Goal: Task Accomplishment & Management: Complete application form

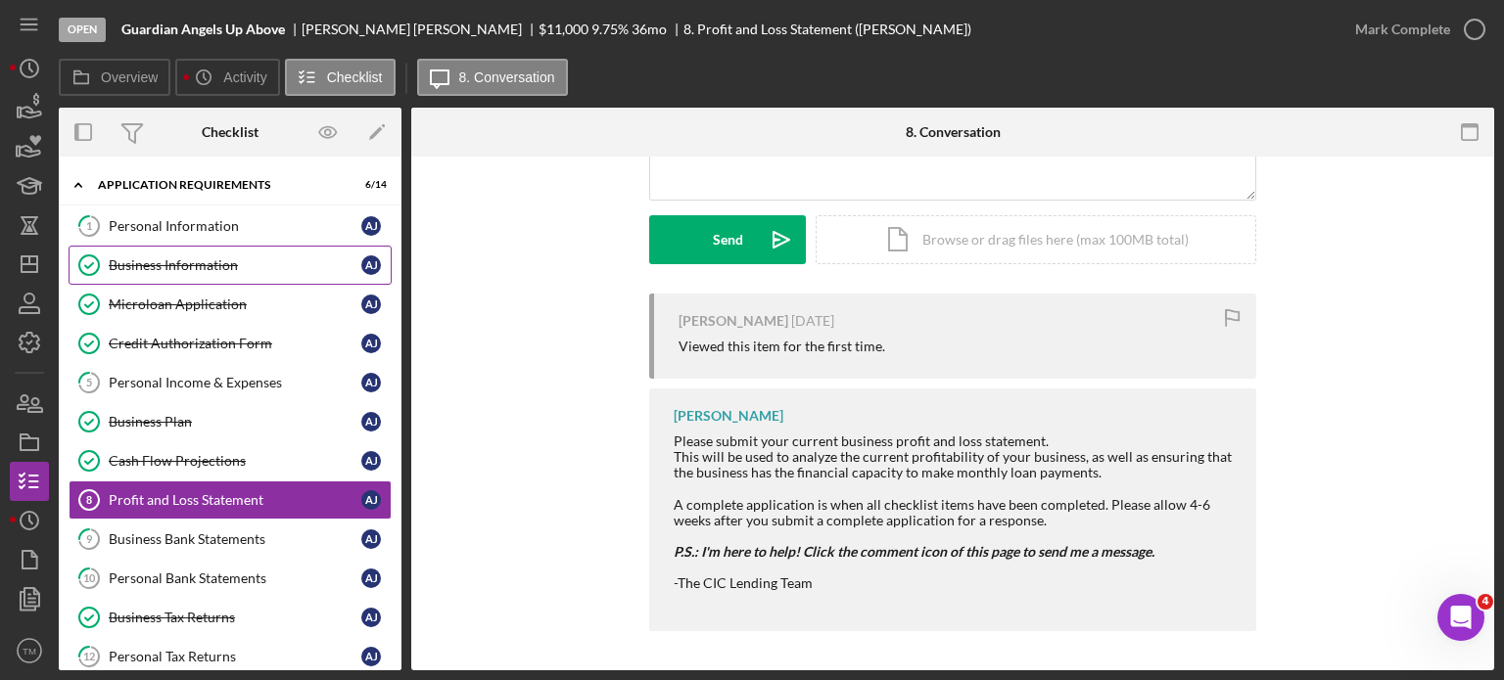
drag, startPoint x: 190, startPoint y: 237, endPoint x: 225, endPoint y: 261, distance: 42.9
click at [190, 236] on link "1 Personal Information A J" at bounding box center [230, 226] width 323 height 39
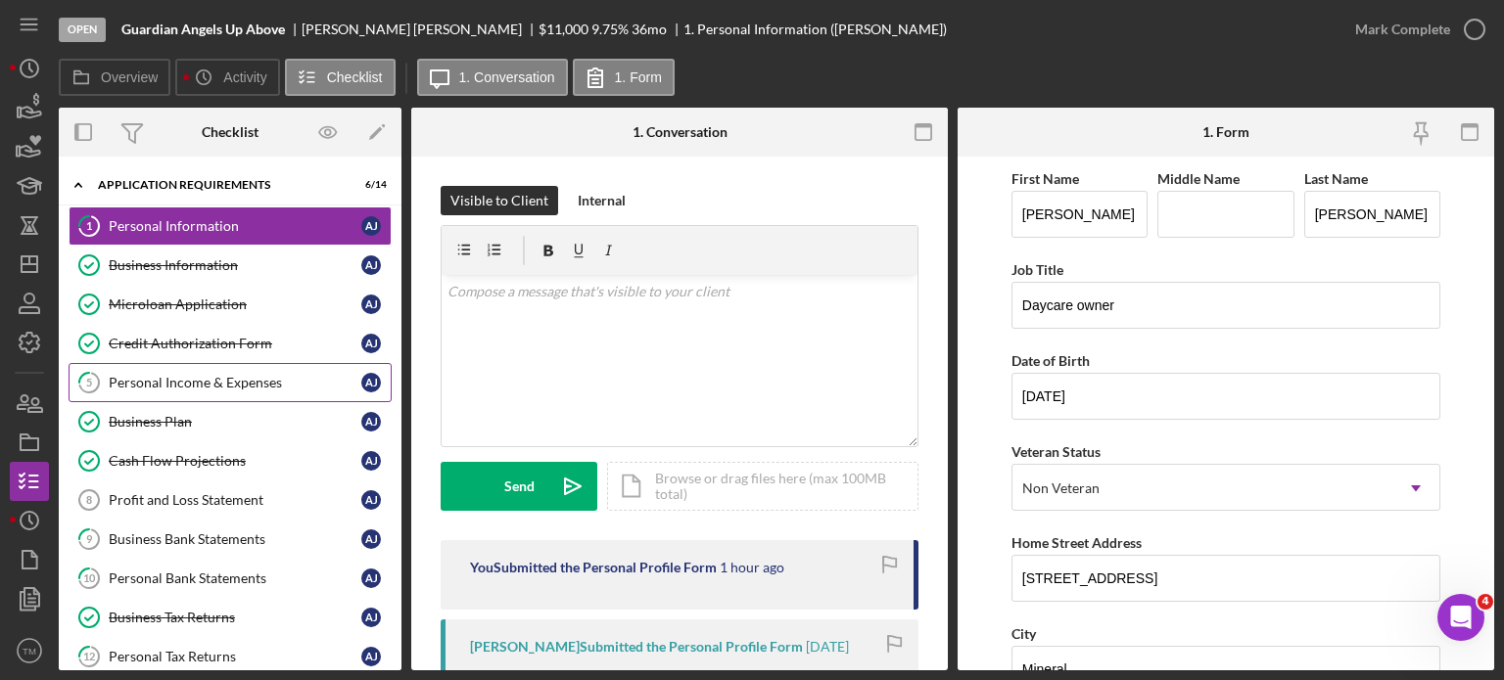
click at [197, 378] on div "Personal Income & Expenses" at bounding box center [235, 383] width 253 height 16
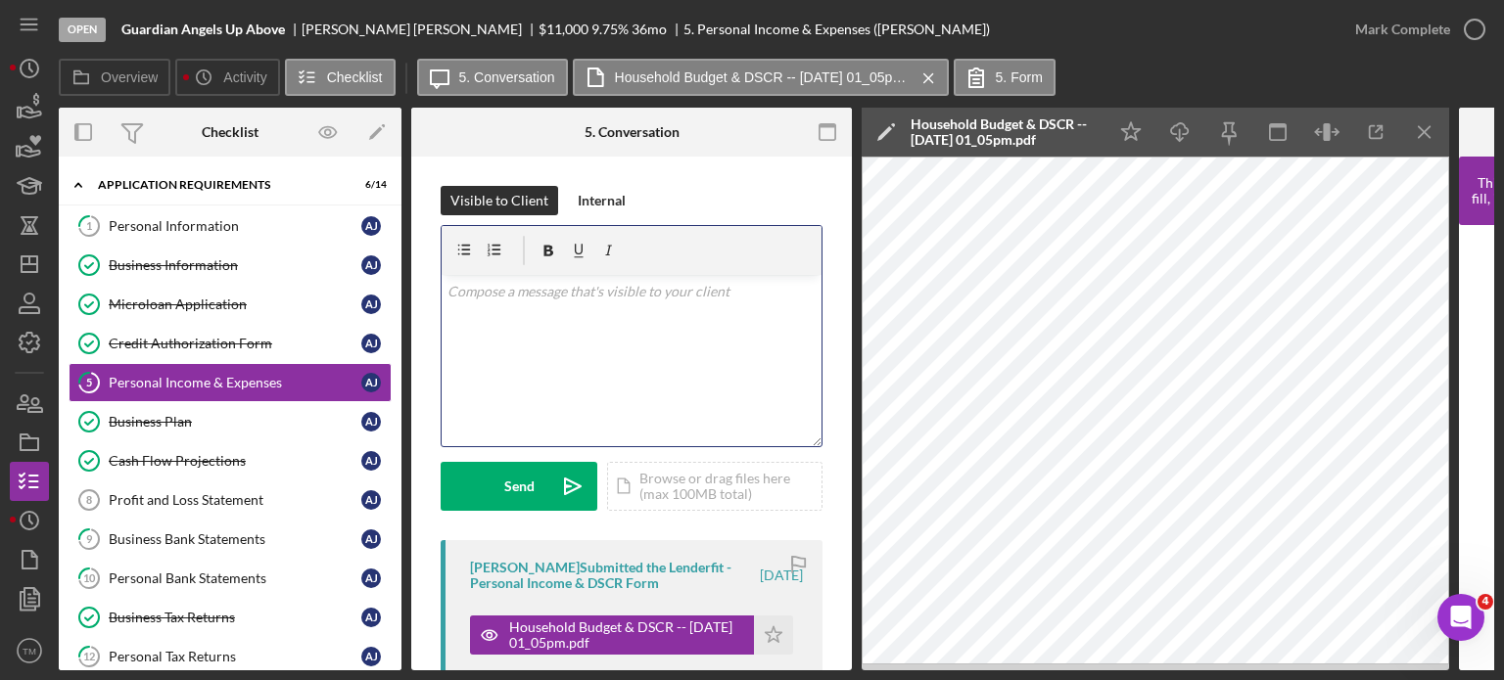
click at [605, 347] on div "v Color teal Color pink Remove color Add row above Add row below Add column bef…" at bounding box center [632, 360] width 380 height 171
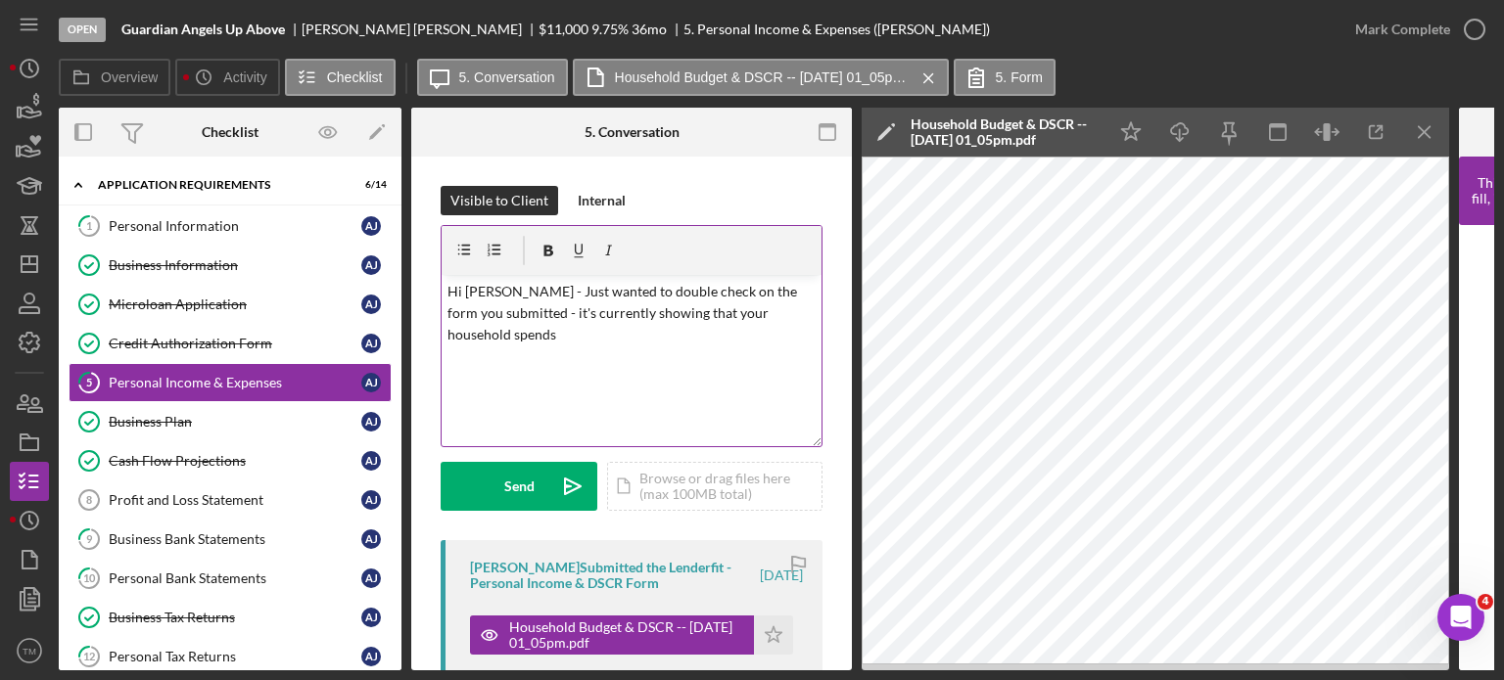
click at [563, 344] on p "Hi [PERSON_NAME] - Just wanted to double check on the form you submitted - it's…" at bounding box center [631, 314] width 369 height 66
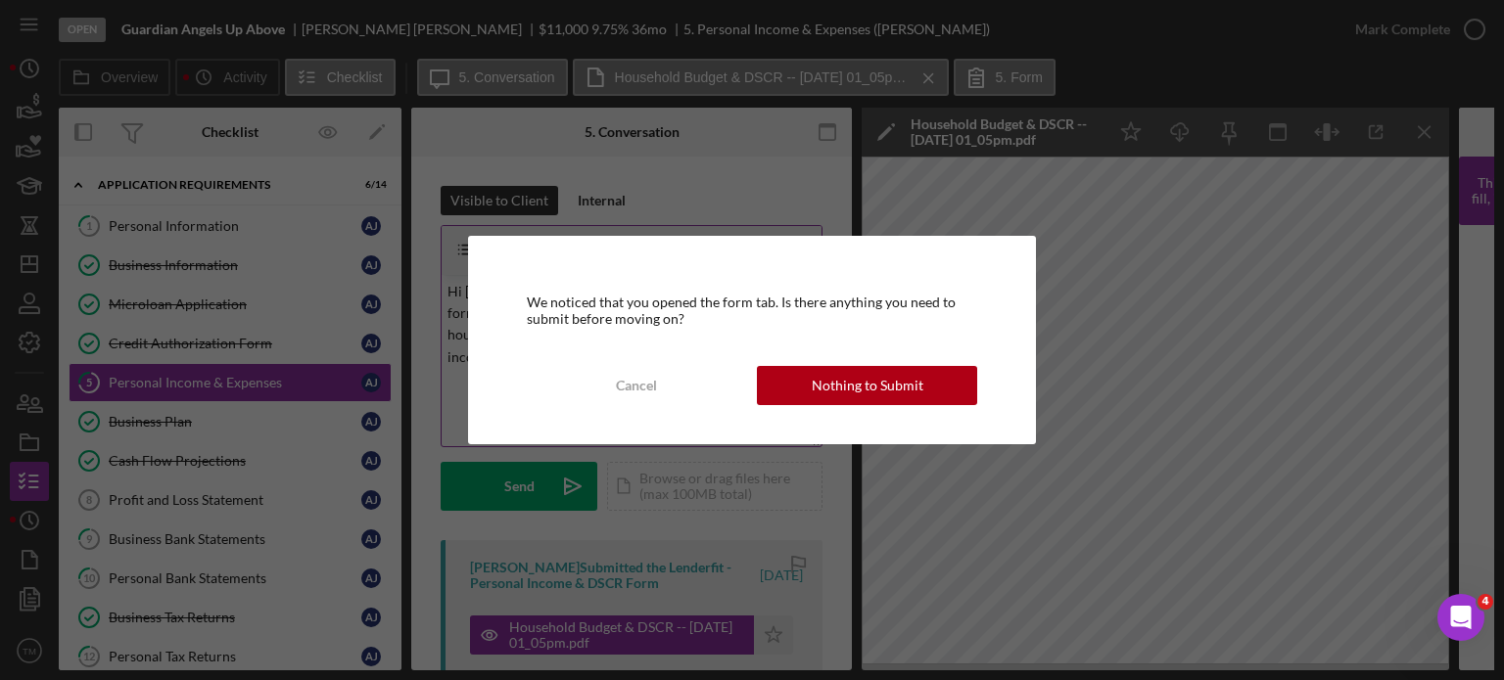
click at [649, 375] on div "Cancel" at bounding box center [636, 385] width 41 height 39
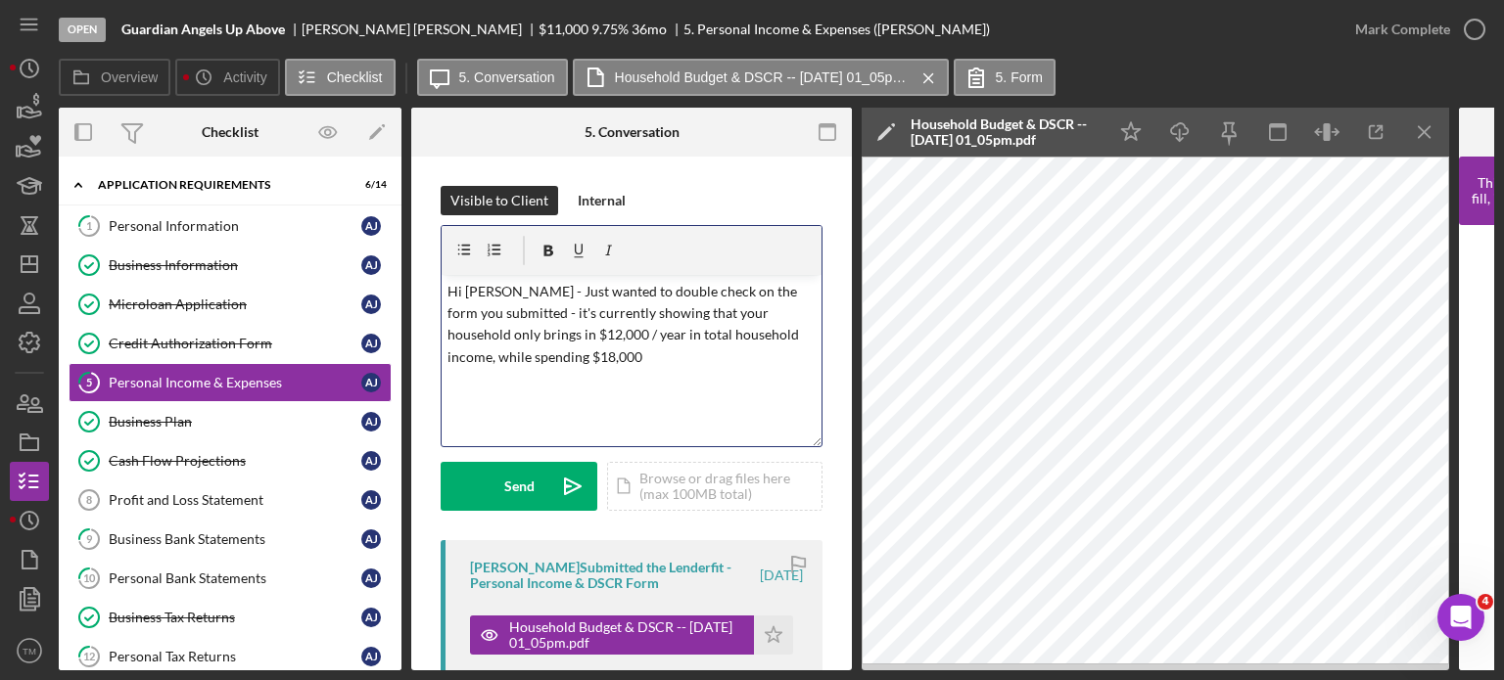
click at [599, 360] on p "Hi [PERSON_NAME] - Just wanted to double check on the form you submitted - it's…" at bounding box center [631, 325] width 369 height 88
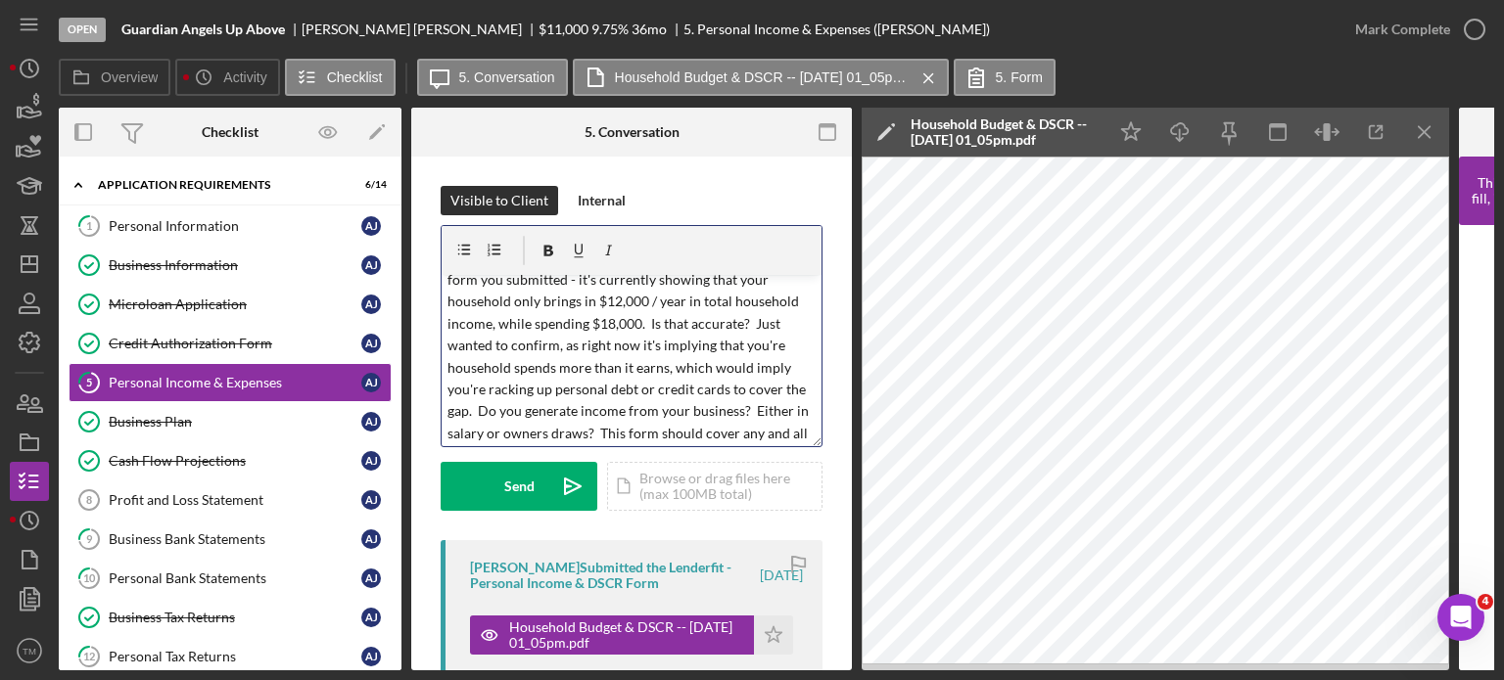
scroll to position [55, 0]
copy span "v Color teal Color pink Remove color Add row above Add row below Add column bef…"
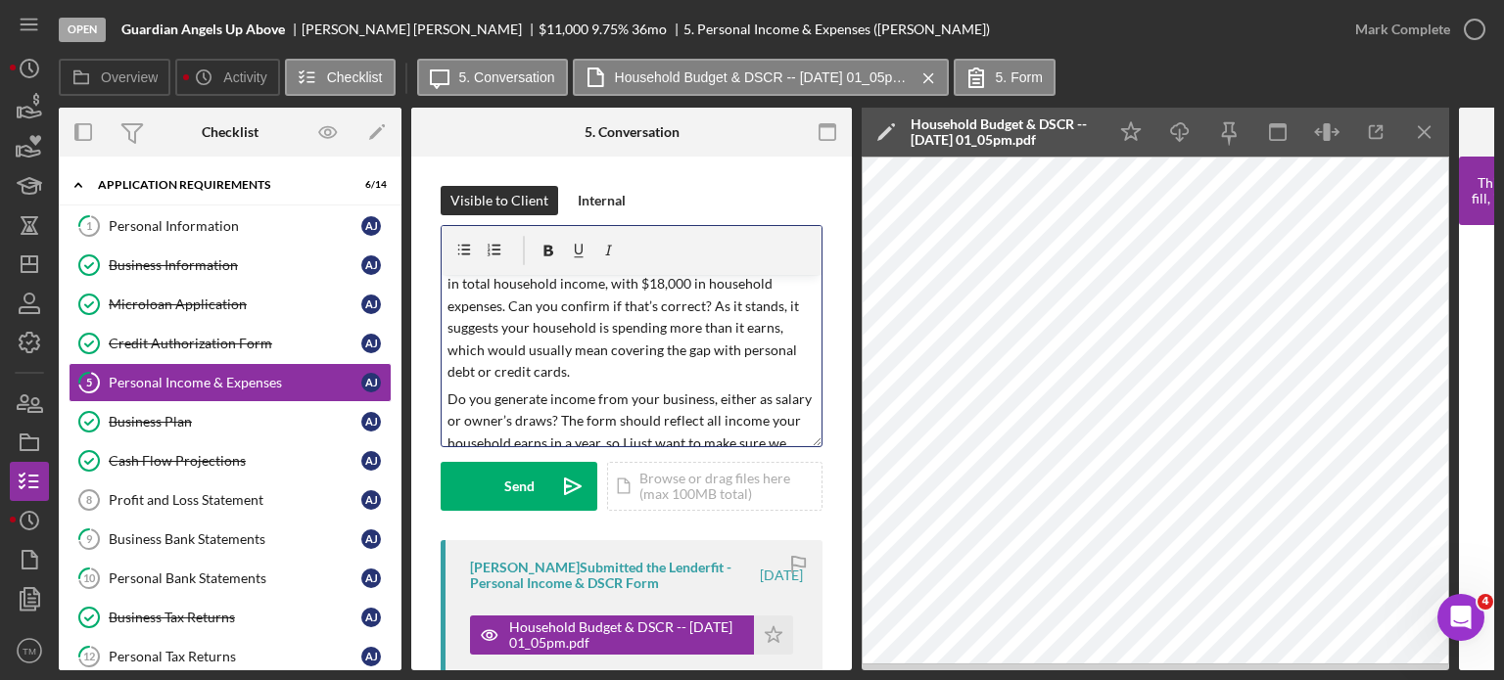
scroll to position [0, 0]
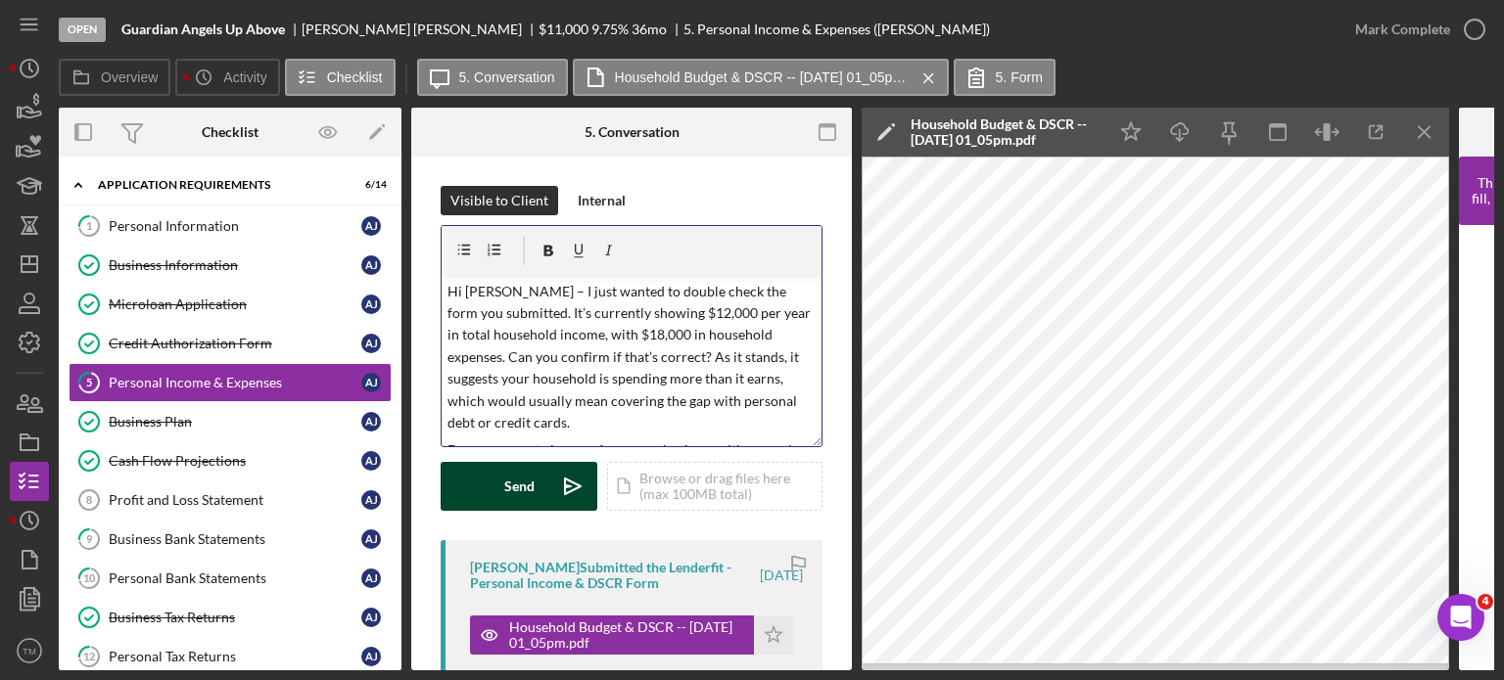
click at [516, 488] on div "Send" at bounding box center [519, 486] width 30 height 49
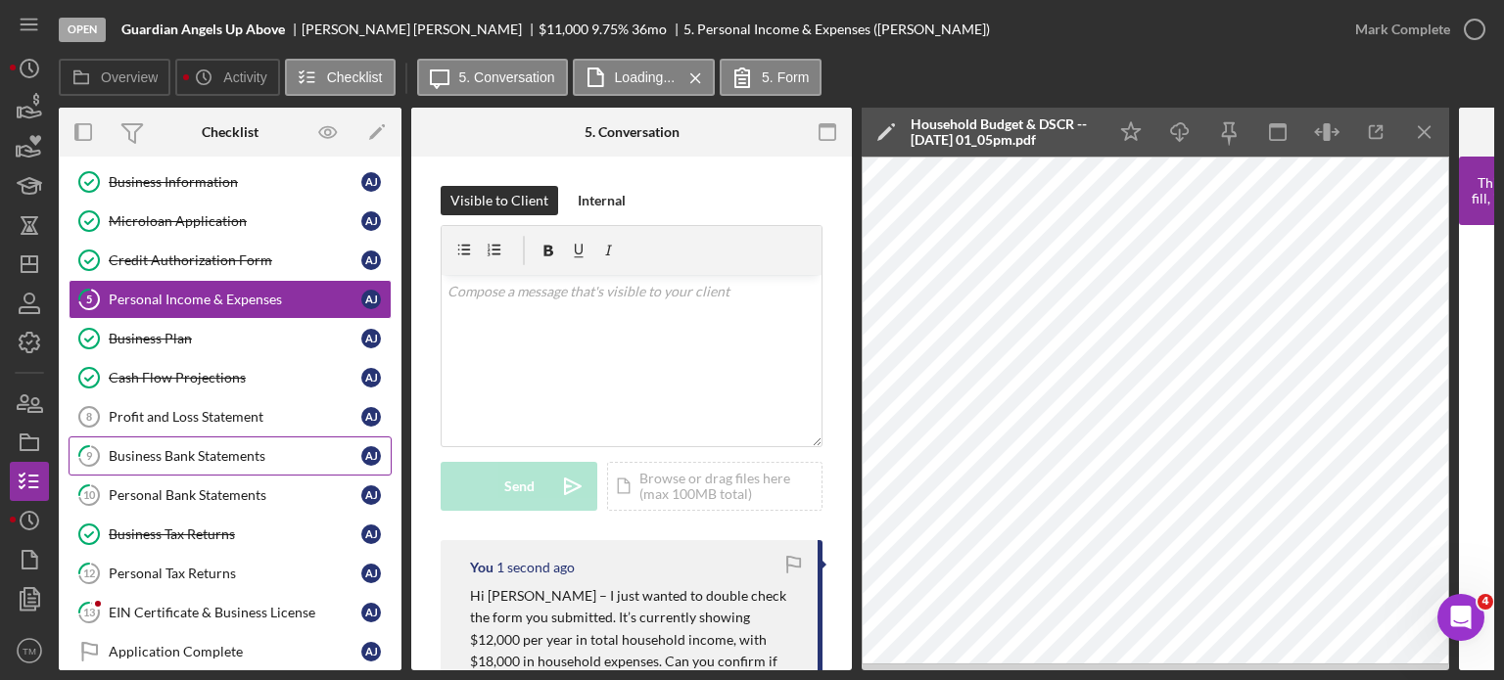
scroll to position [98, 0]
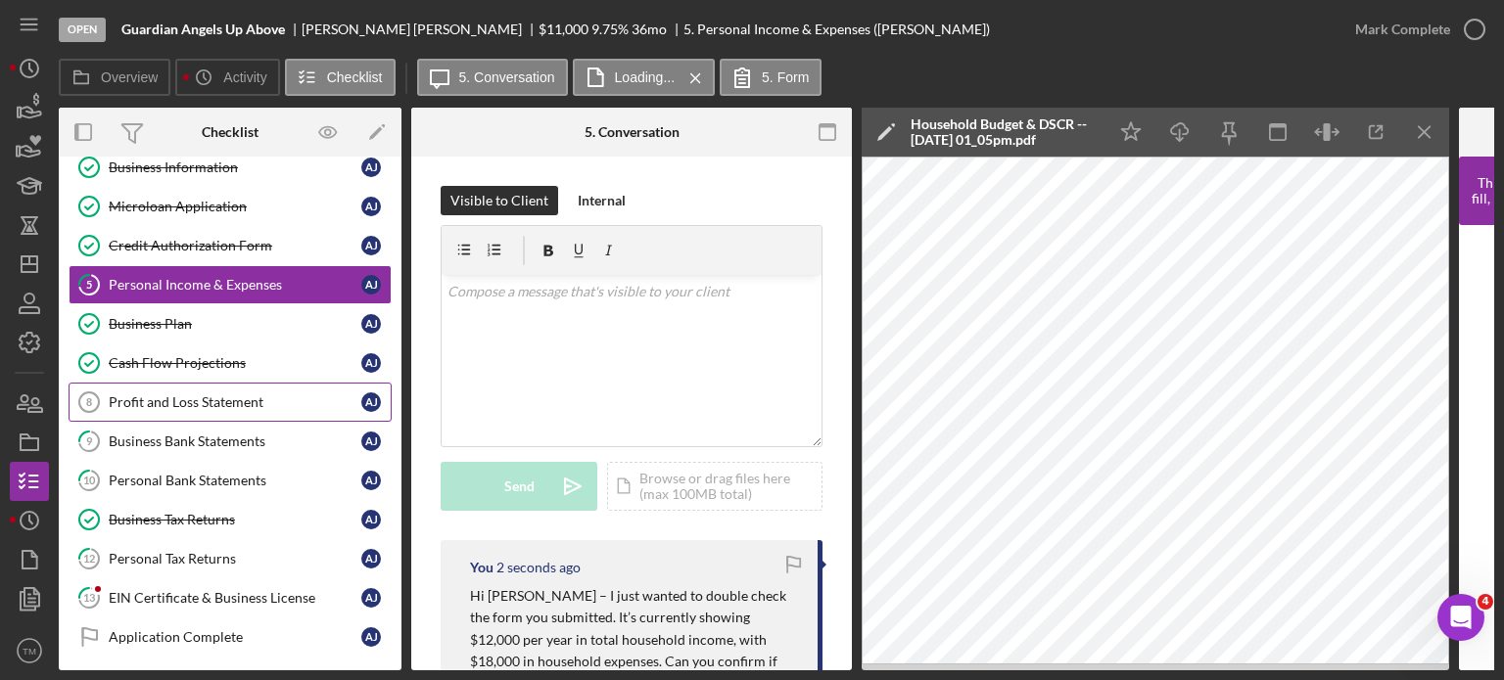
click at [197, 407] on link "Profit and Loss Statement 8 Profit and Loss Statement A J" at bounding box center [230, 402] width 323 height 39
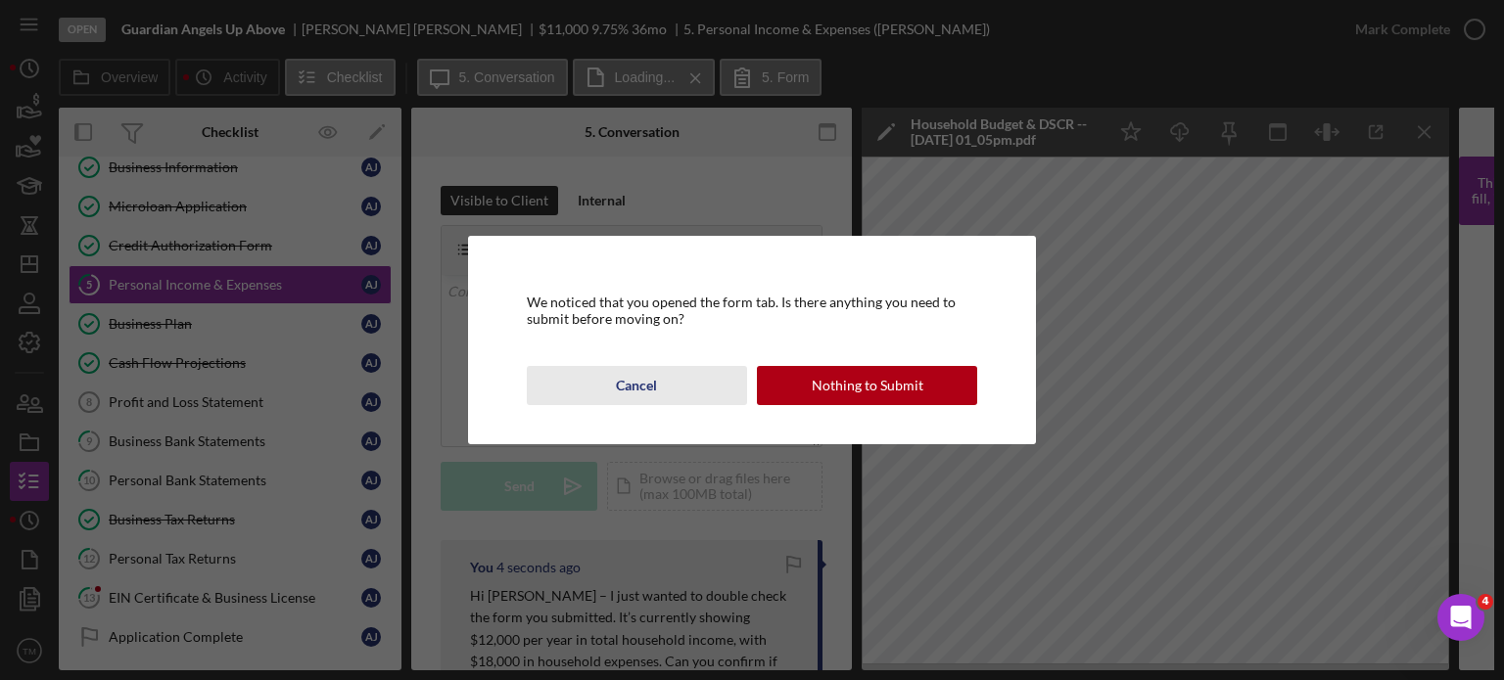
click at [650, 384] on div "Cancel" at bounding box center [636, 385] width 41 height 39
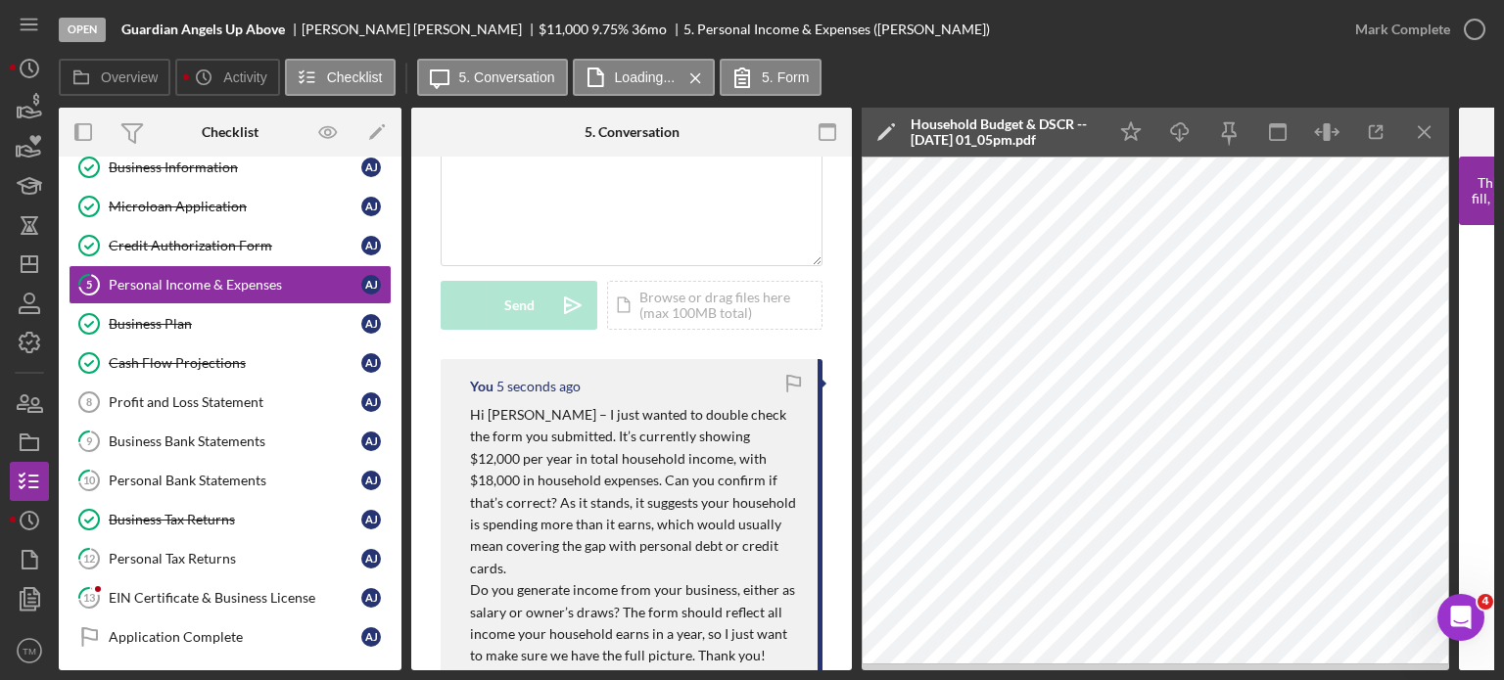
scroll to position [196, 0]
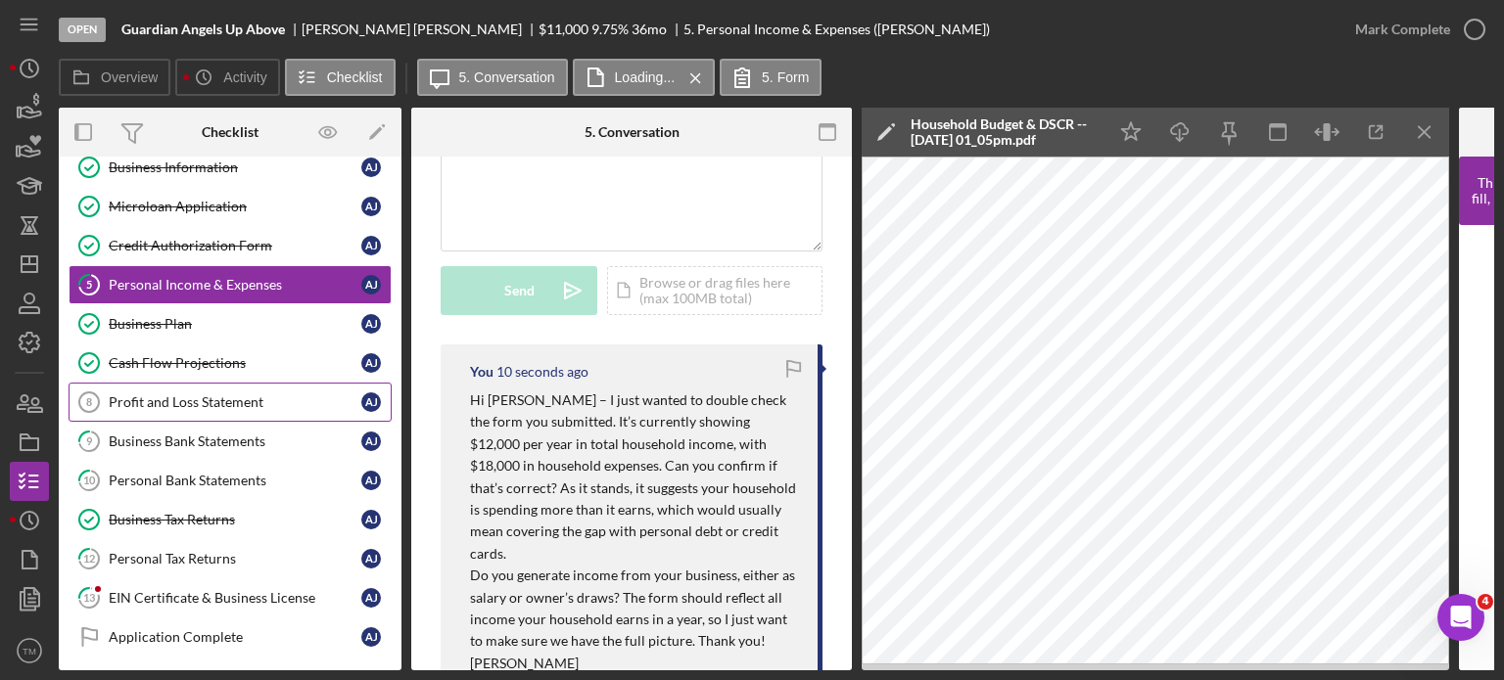
click at [188, 406] on div "Profit and Loss Statement" at bounding box center [235, 403] width 253 height 16
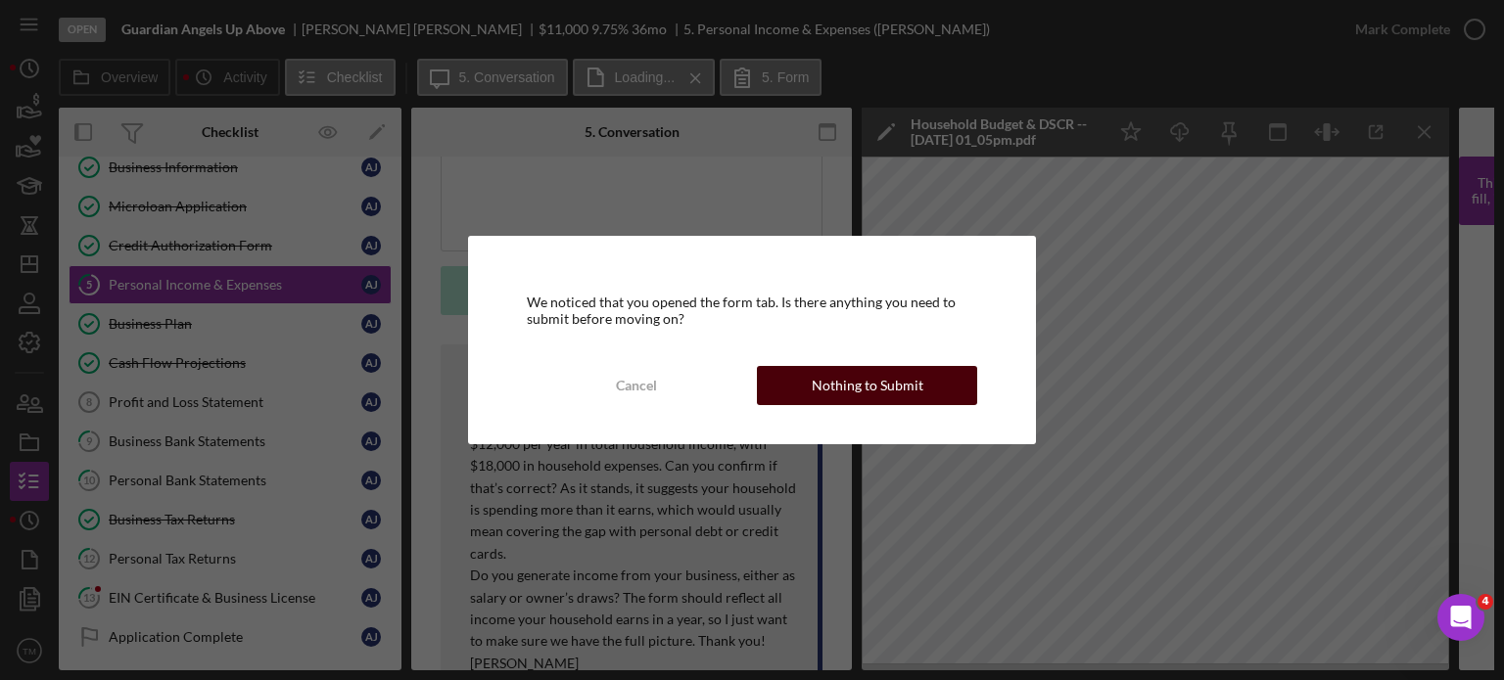
click at [849, 388] on div "Nothing to Submit" at bounding box center [868, 385] width 112 height 39
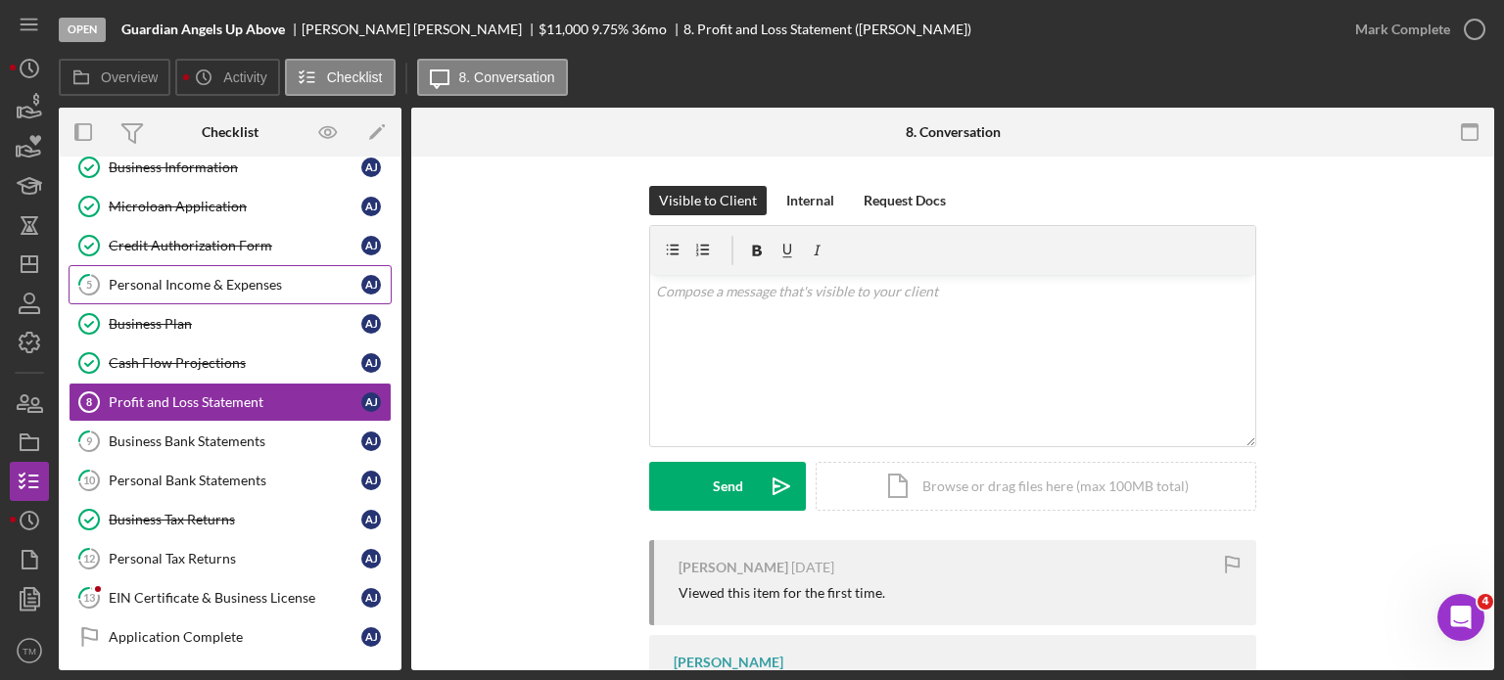
click at [210, 285] on div "Personal Income & Expenses" at bounding box center [235, 285] width 253 height 16
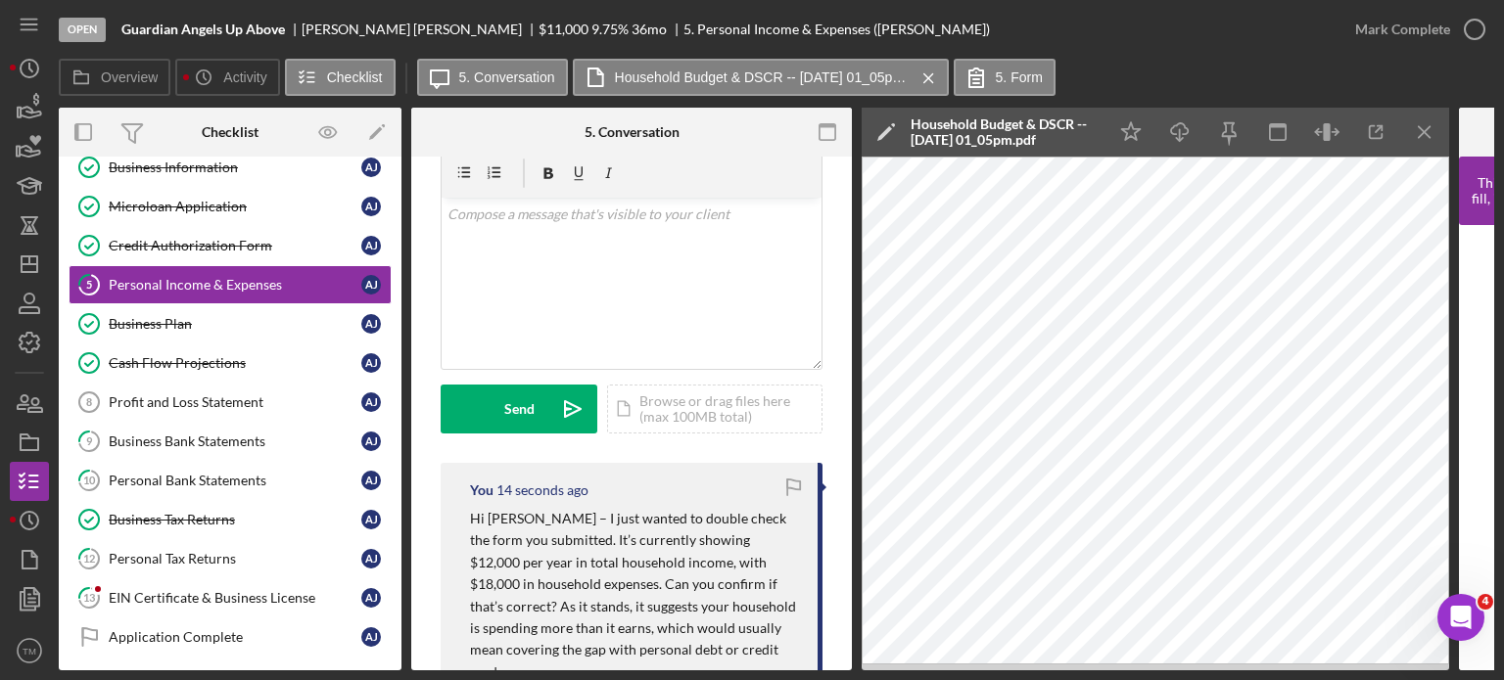
scroll to position [196, 0]
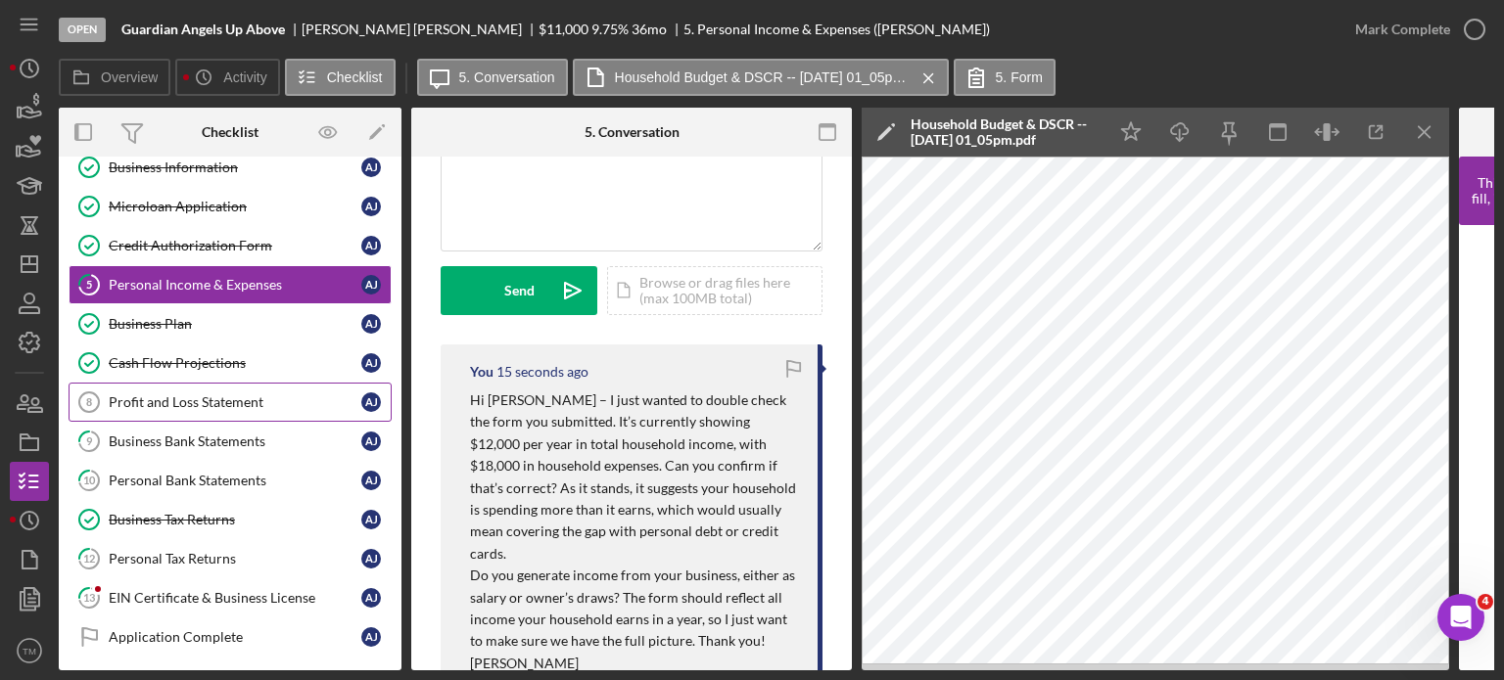
click at [206, 395] on div "Profit and Loss Statement" at bounding box center [235, 403] width 253 height 16
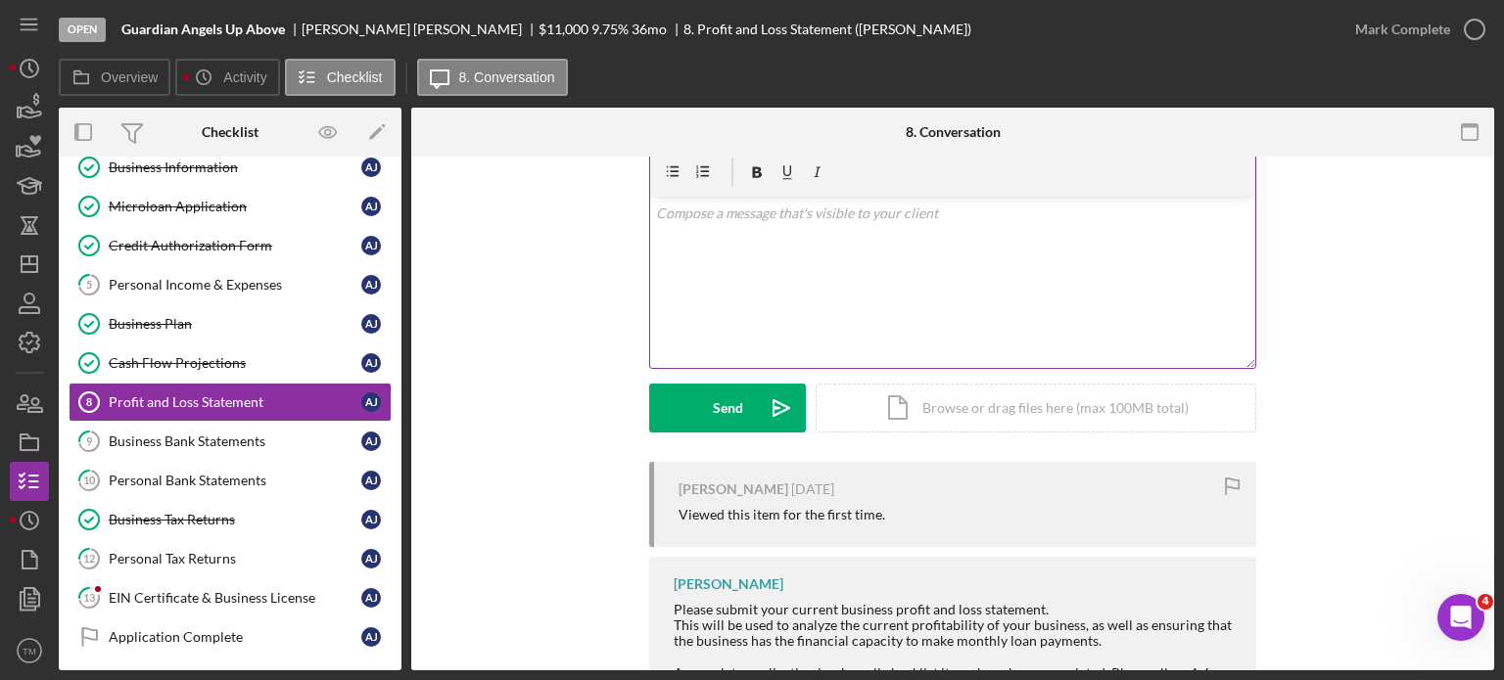
scroll to position [51, 0]
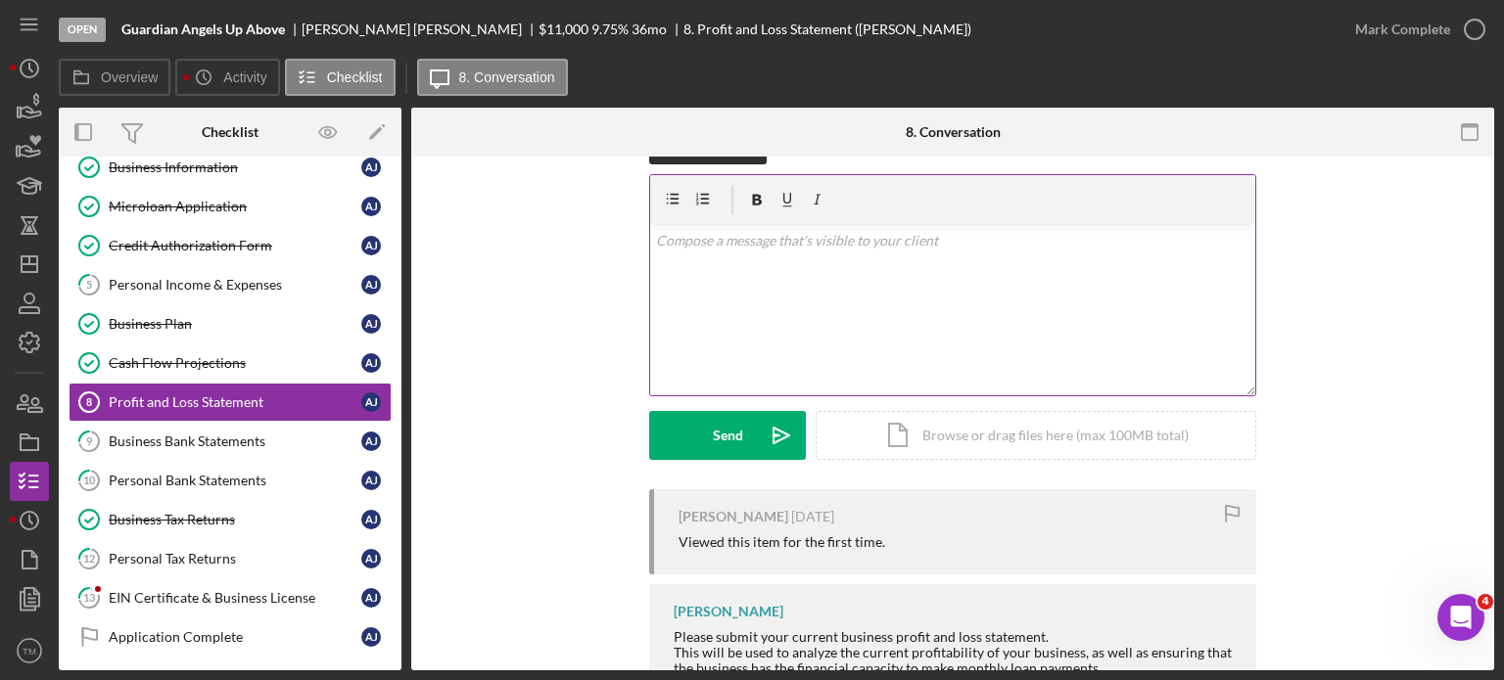
click at [787, 271] on div "v Color teal Color pink Remove color Add row above Add row below Add column bef…" at bounding box center [952, 309] width 605 height 171
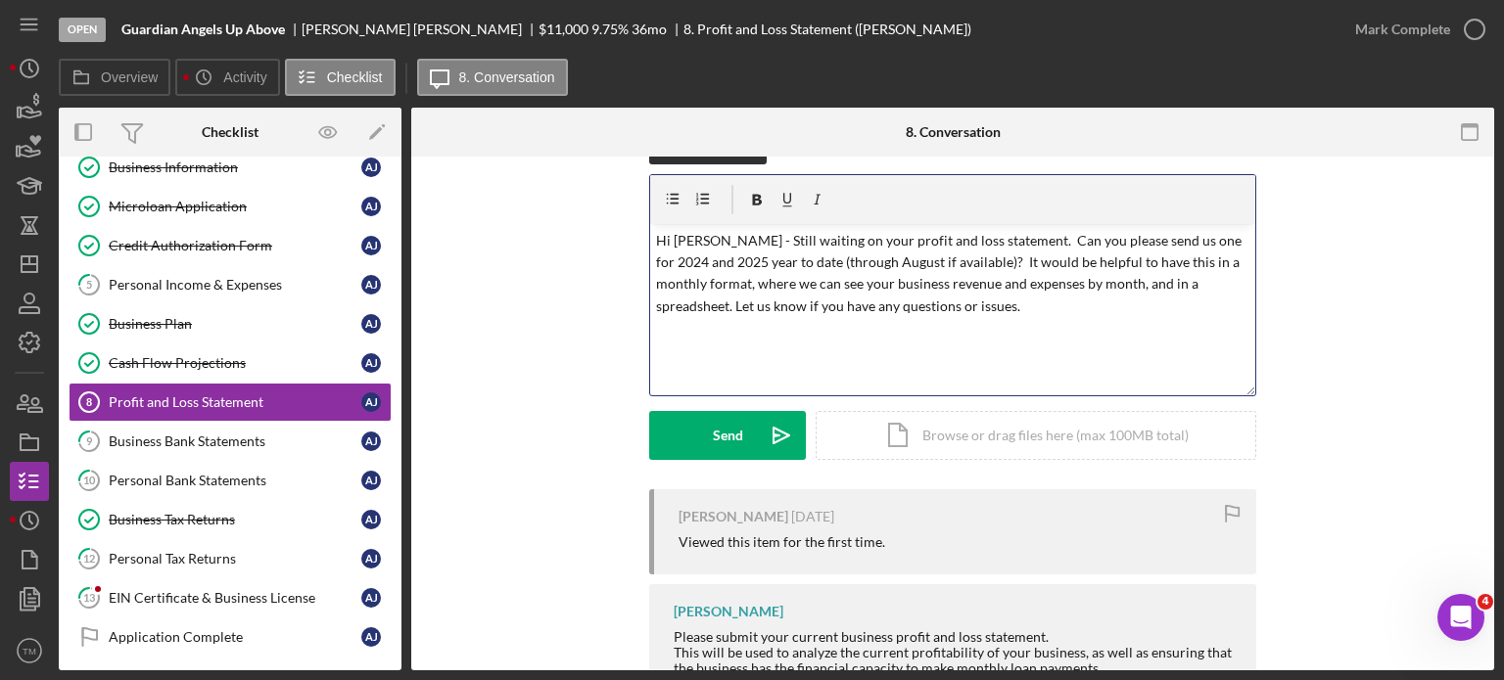
copy span "v Color teal Color pink Remove color Add row above Add row below Add column bef…"
click at [1224, 282] on p "Hi [PERSON_NAME] - Still waiting on your profit and loss statement. Can you ple…" at bounding box center [953, 274] width 594 height 88
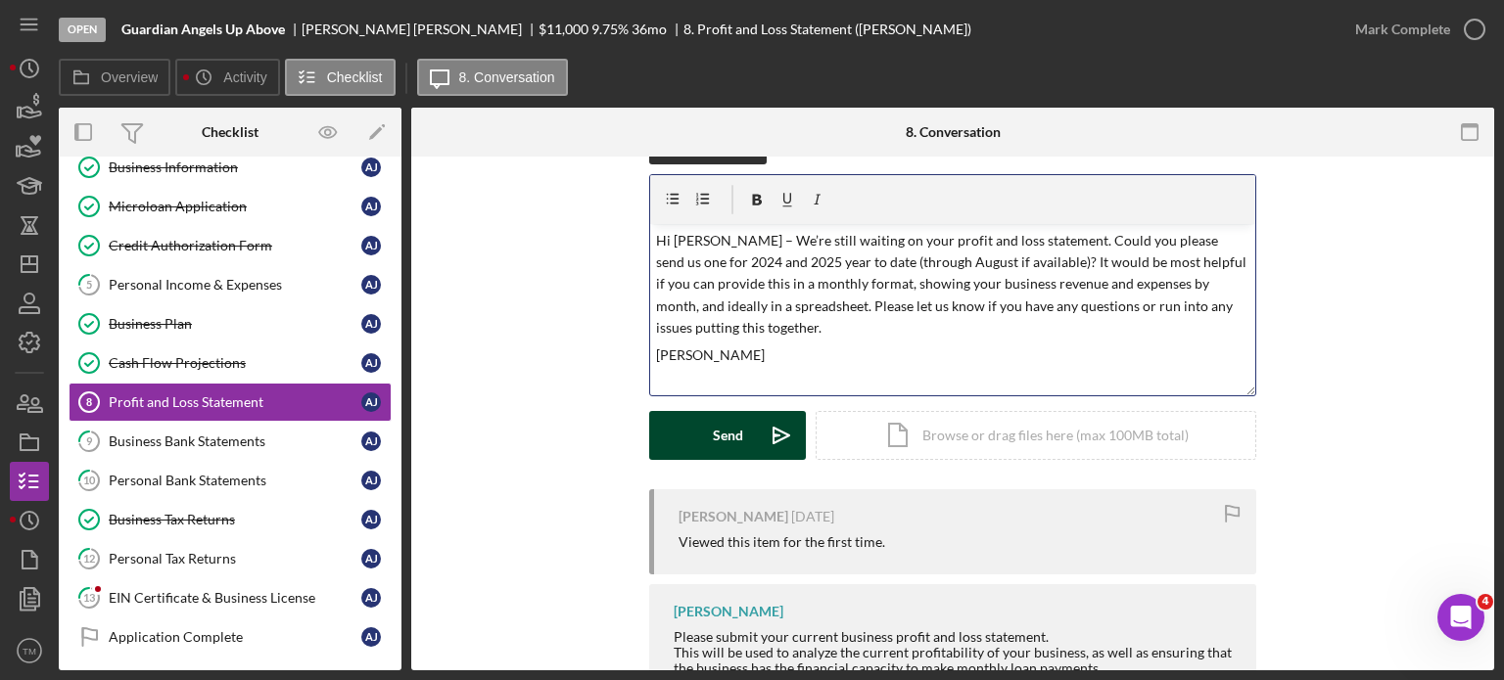
click at [709, 429] on button "Send Icon/icon-invite-send" at bounding box center [727, 435] width 157 height 49
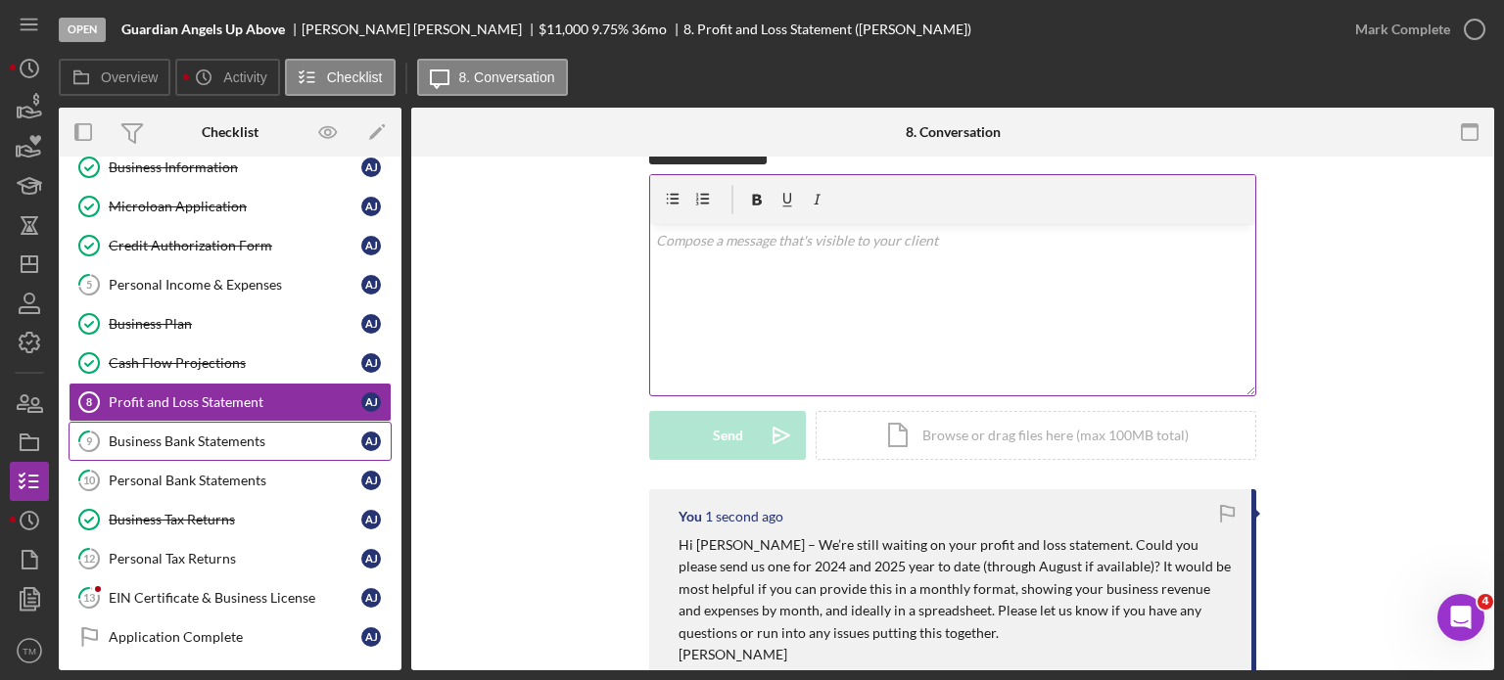
click at [223, 438] on div "Business Bank Statements" at bounding box center [235, 442] width 253 height 16
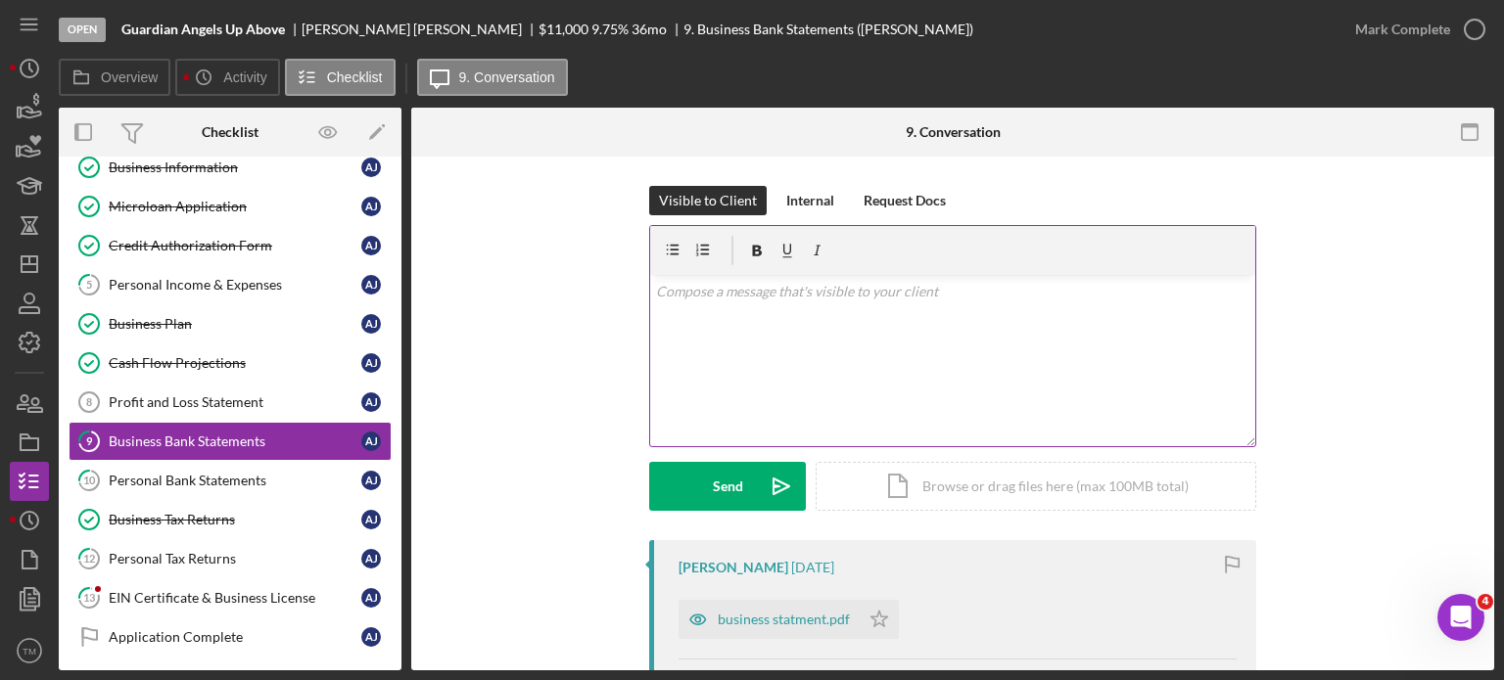
click at [797, 345] on div "v Color teal Color pink Remove color Add row above Add row below Add column bef…" at bounding box center [952, 360] width 605 height 171
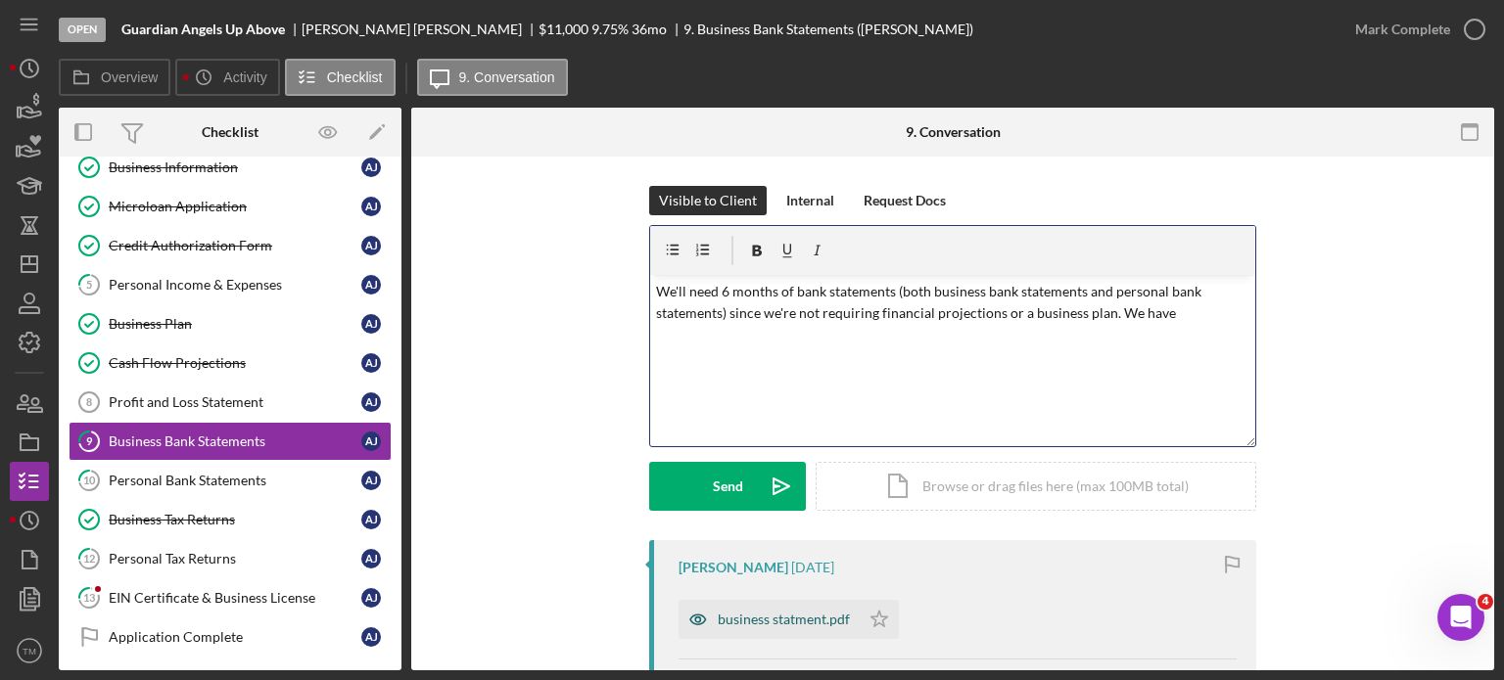
click at [818, 608] on div "business statment.pdf" at bounding box center [768, 619] width 181 height 39
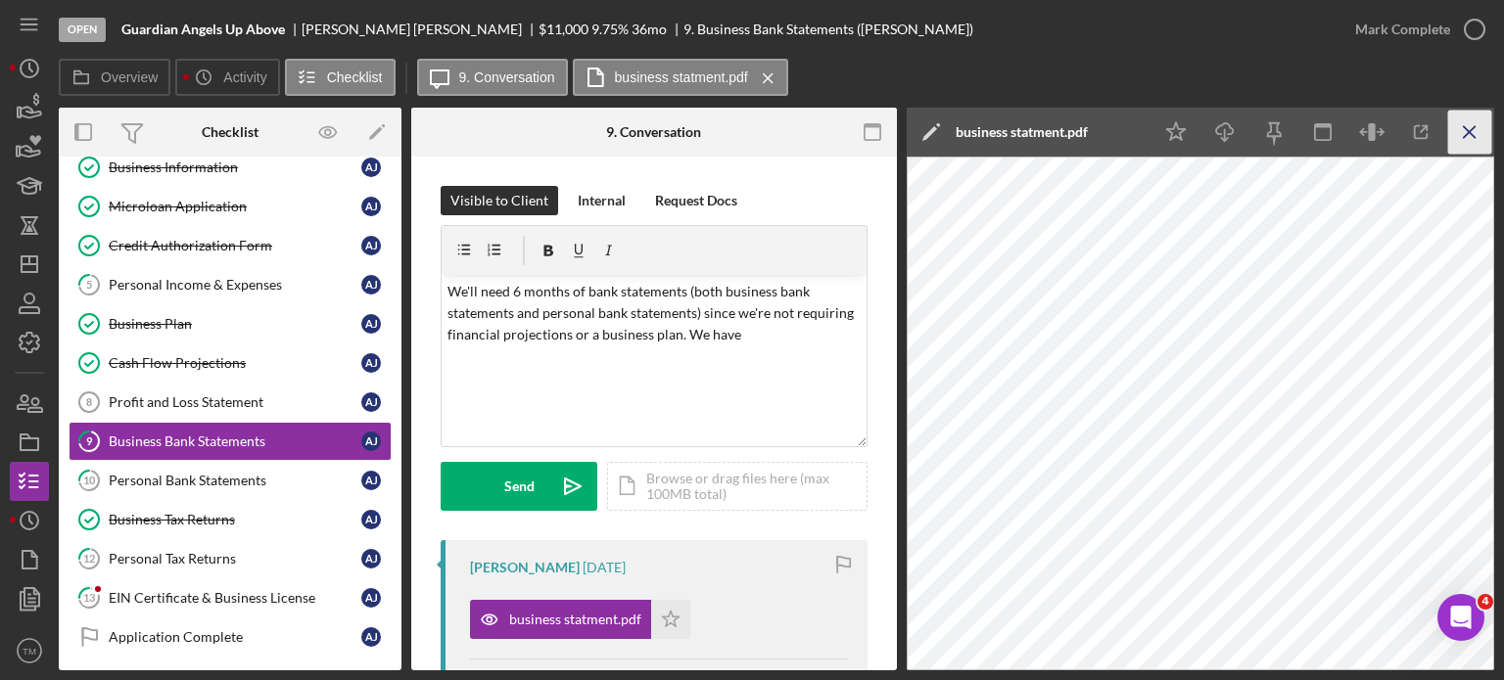
click at [1464, 126] on line "button" at bounding box center [1469, 131] width 11 height 11
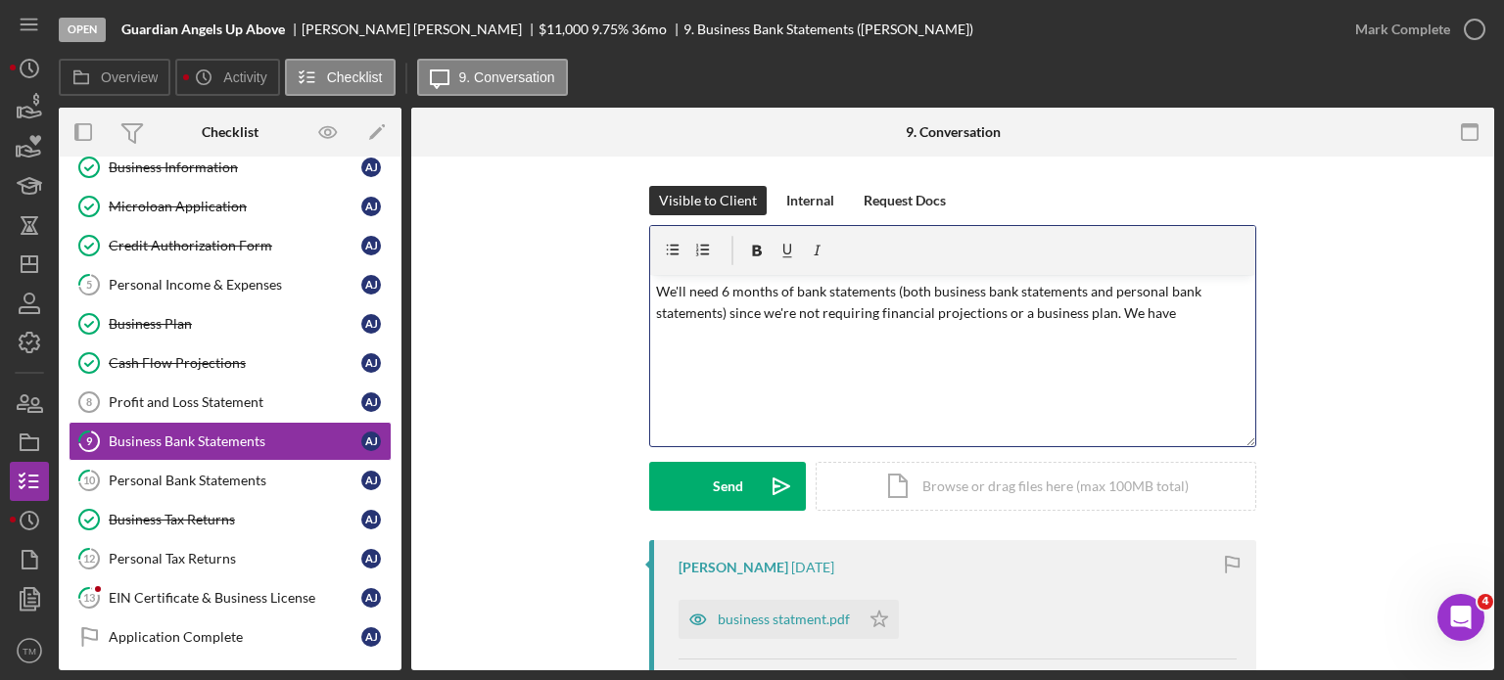
click at [1167, 315] on p "We'll need 6 months of bank statements (both business bank statements and perso…" at bounding box center [953, 303] width 594 height 44
copy span "v Color teal Color pink Remove color Add row above Add row below Add column bef…"
click at [1228, 359] on div "v Color teal Color pink Remove color Add row above Add row below Add column bef…" at bounding box center [952, 360] width 605 height 171
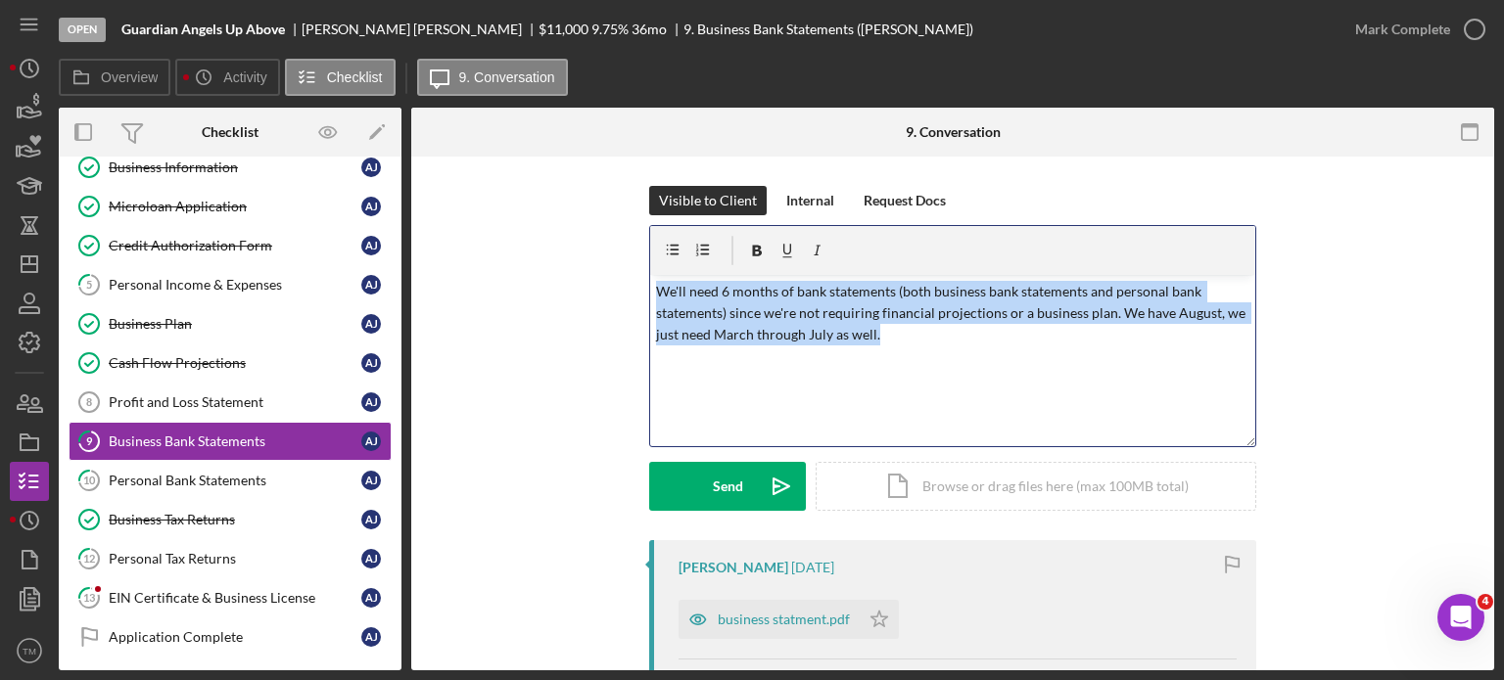
drag, startPoint x: 1027, startPoint y: 348, endPoint x: 591, endPoint y: 249, distance: 446.8
click at [592, 248] on div "Visible to Client Internal Request Docs v Color teal Color pink Remove color Ad…" at bounding box center [953, 363] width 1024 height 354
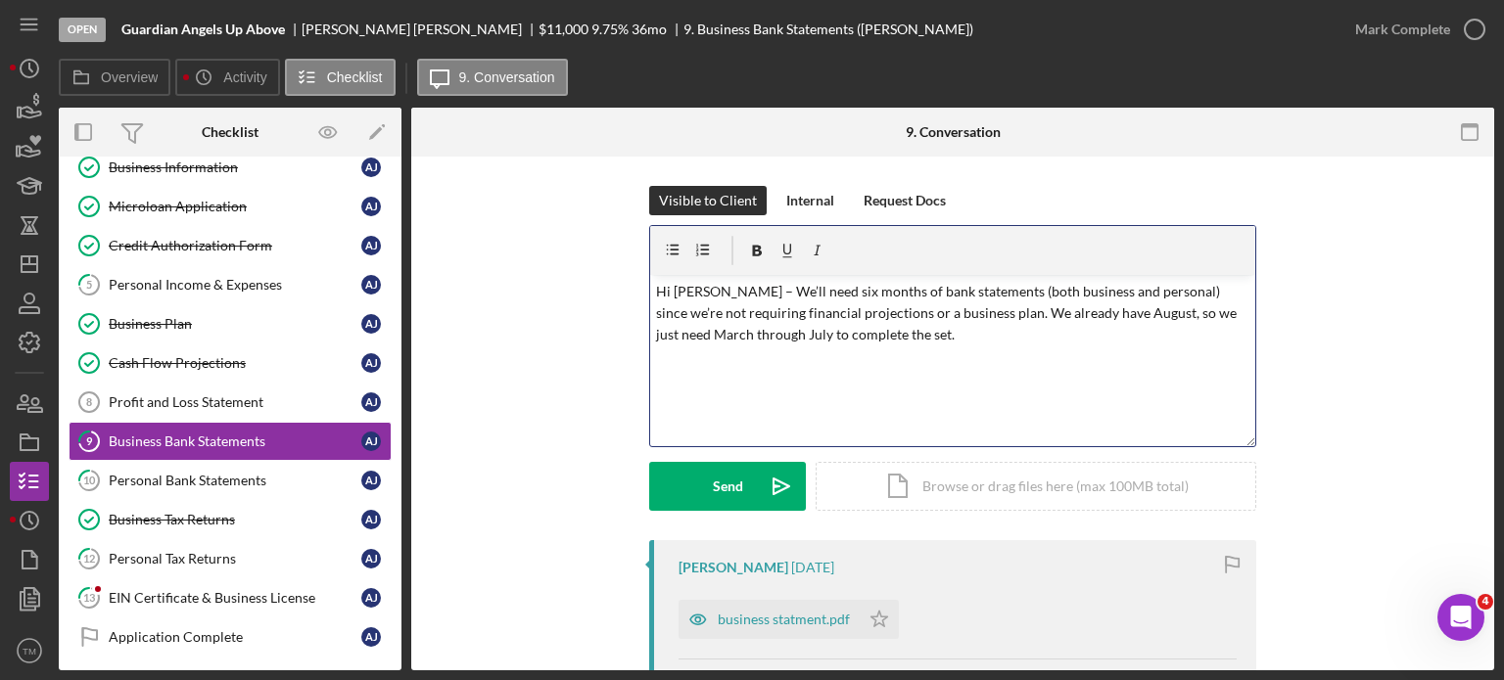
click at [870, 329] on p "Hi [PERSON_NAME] – We’ll need six months of bank statements (both business and …" at bounding box center [953, 314] width 594 height 66
copy span "v Color teal Color pink Remove color Add row above Add row below Add column bef…"
click at [1187, 348] on div "v Color teal Color pink Remove color Add row above Add row below Add column bef…" at bounding box center [952, 360] width 605 height 171
click at [1087, 312] on p "Hi [PERSON_NAME] – We’ll need six months of bank statements (both business and …" at bounding box center [953, 325] width 594 height 88
copy span "v Color teal Color pink Remove color Add row above Add row below Add column bef…"
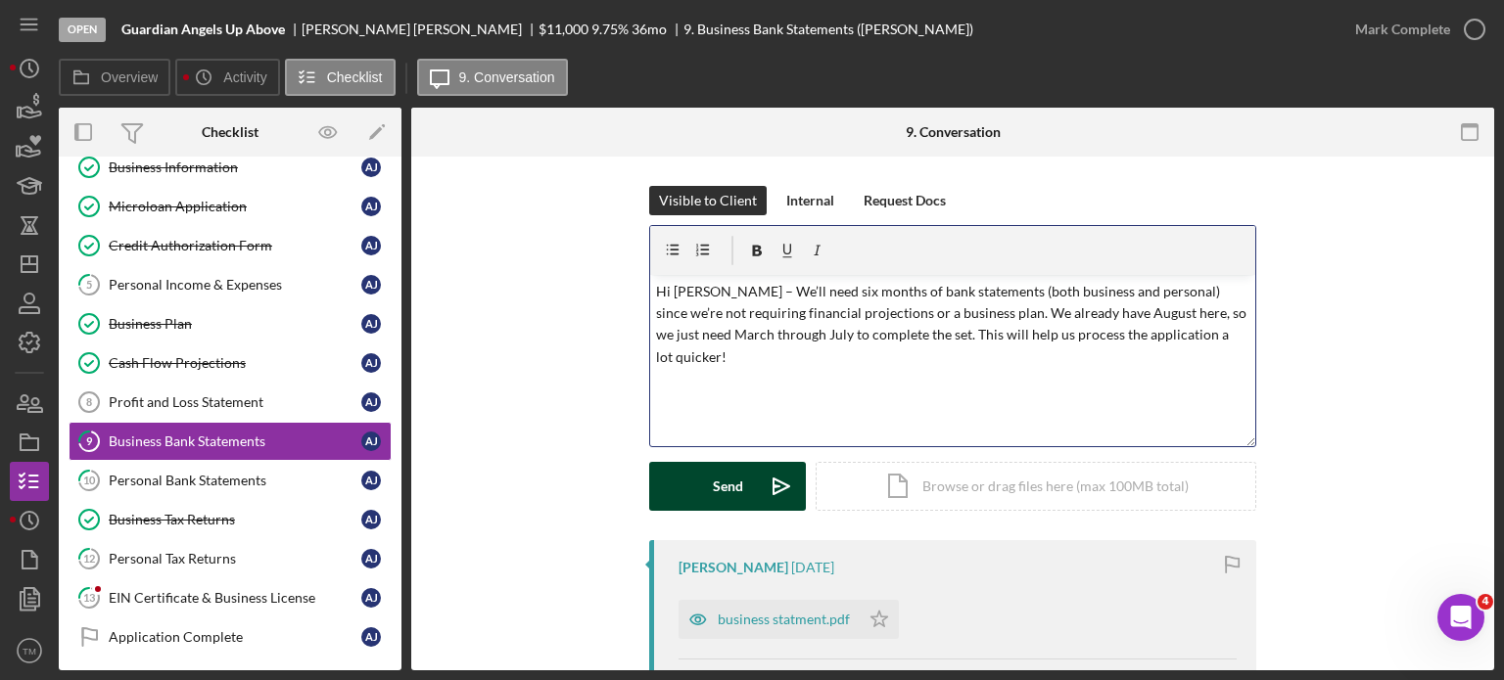
click at [757, 488] on icon "Icon/icon-invite-send" at bounding box center [781, 486] width 49 height 49
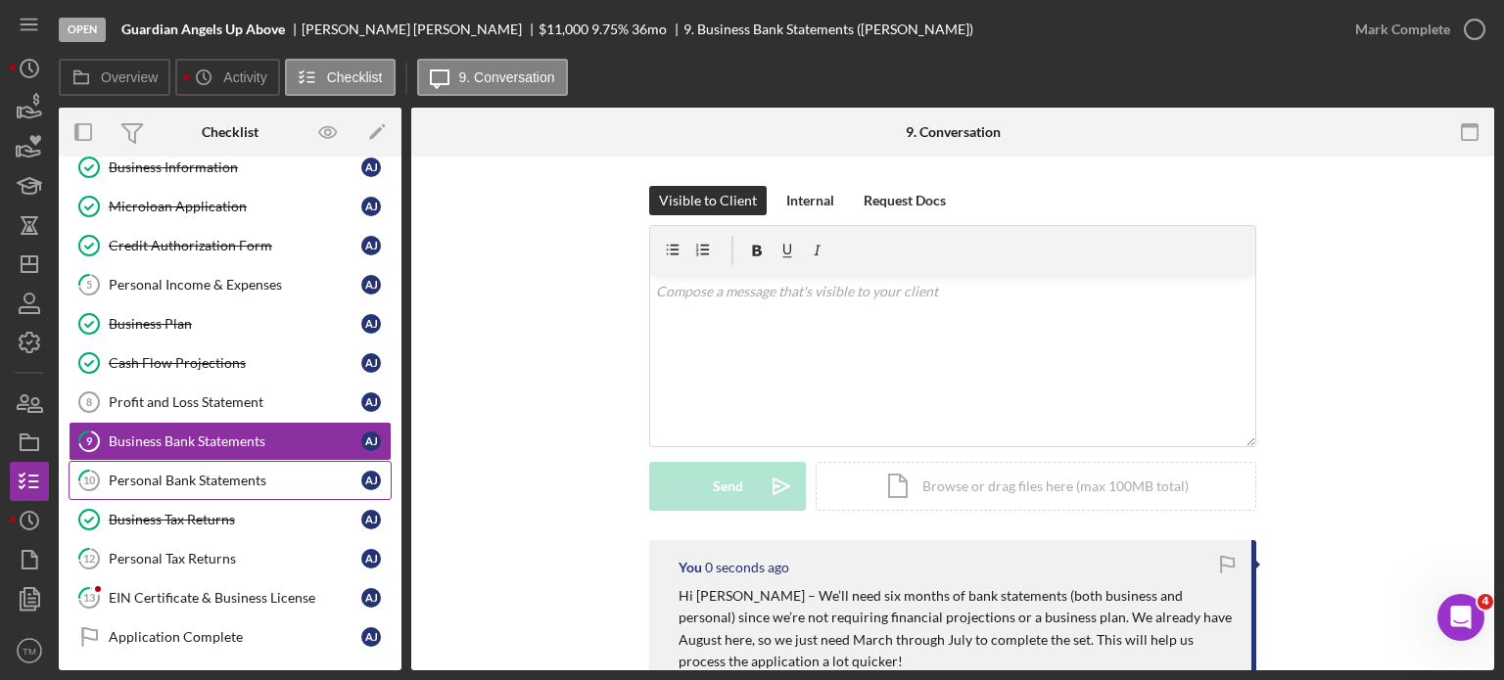
click at [227, 481] on div "Personal Bank Statements" at bounding box center [235, 481] width 253 height 16
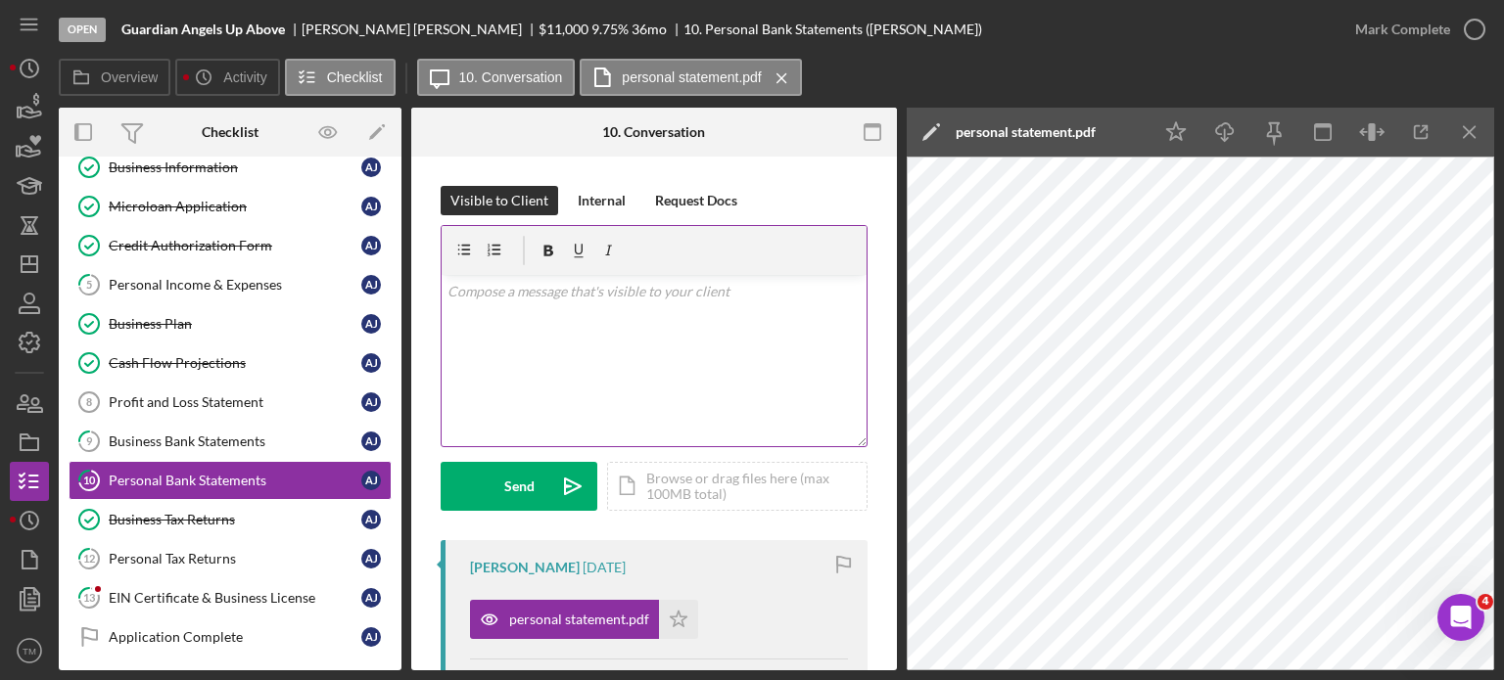
click at [606, 323] on div "v Color teal Color pink Remove color Add row above Add row below Add column bef…" at bounding box center [654, 360] width 425 height 171
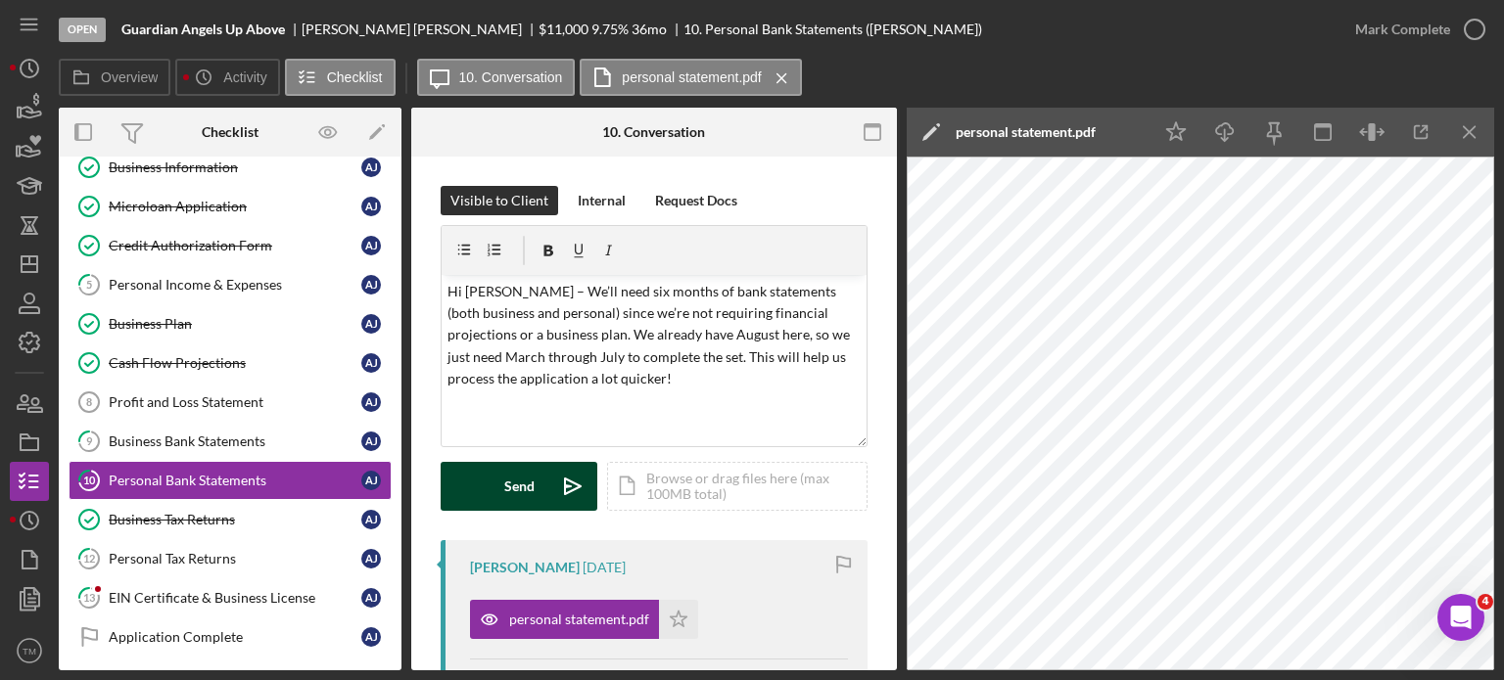
click at [526, 489] on div "Send" at bounding box center [519, 486] width 30 height 49
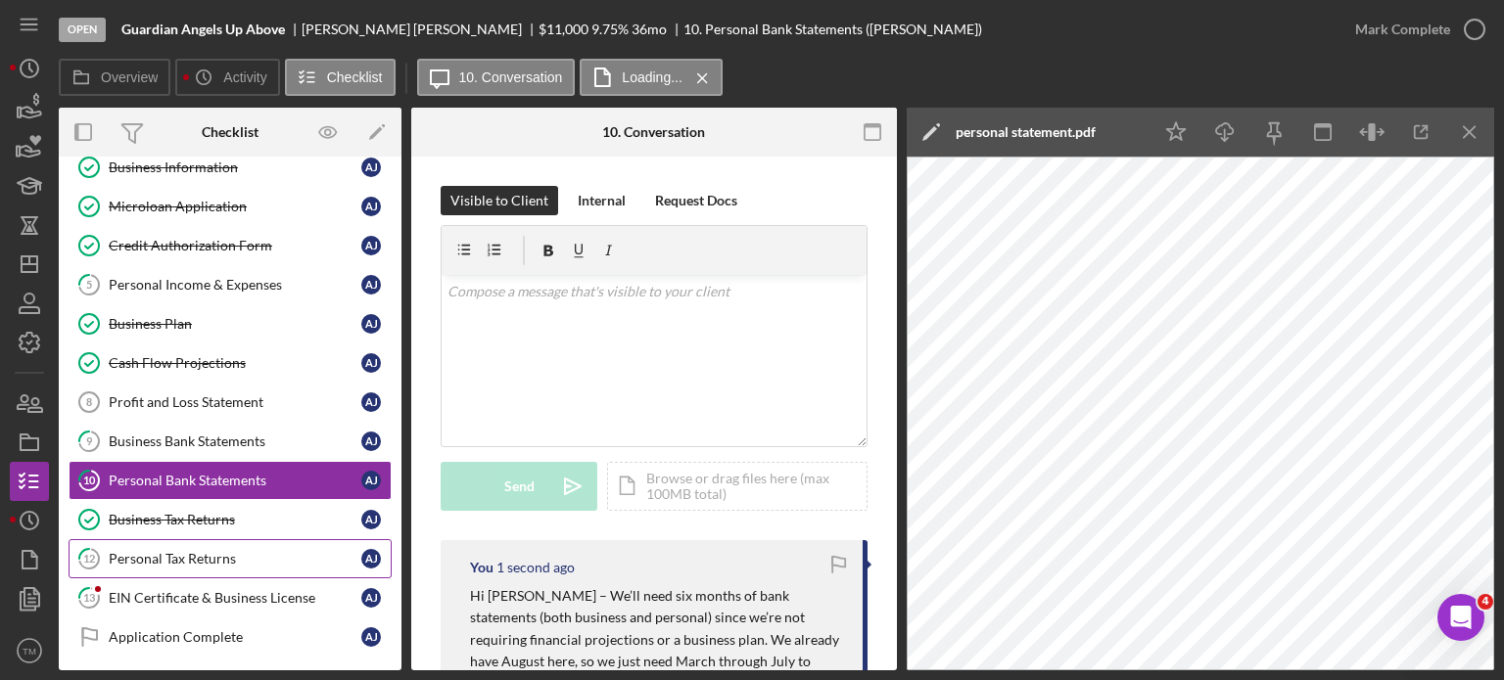
click at [224, 555] on div "Personal Tax Returns" at bounding box center [235, 559] width 253 height 16
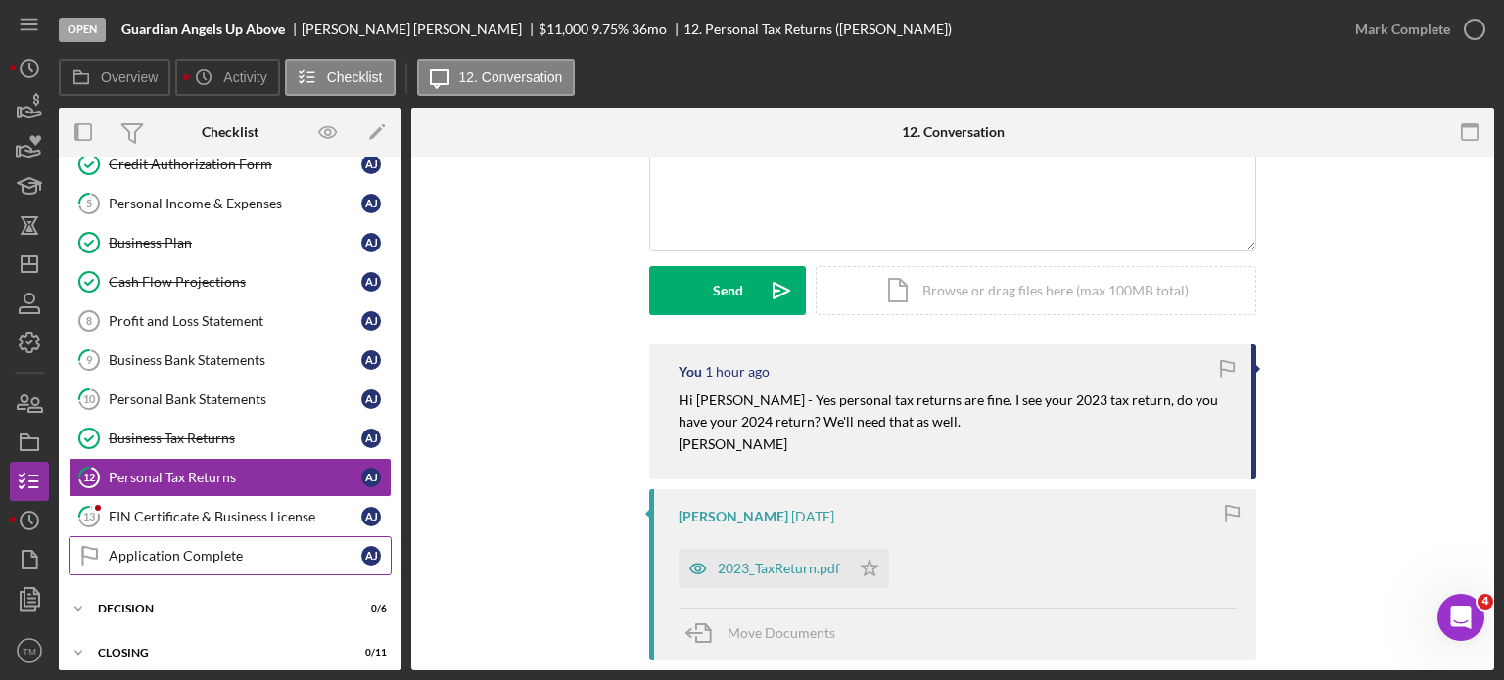
scroll to position [196, 0]
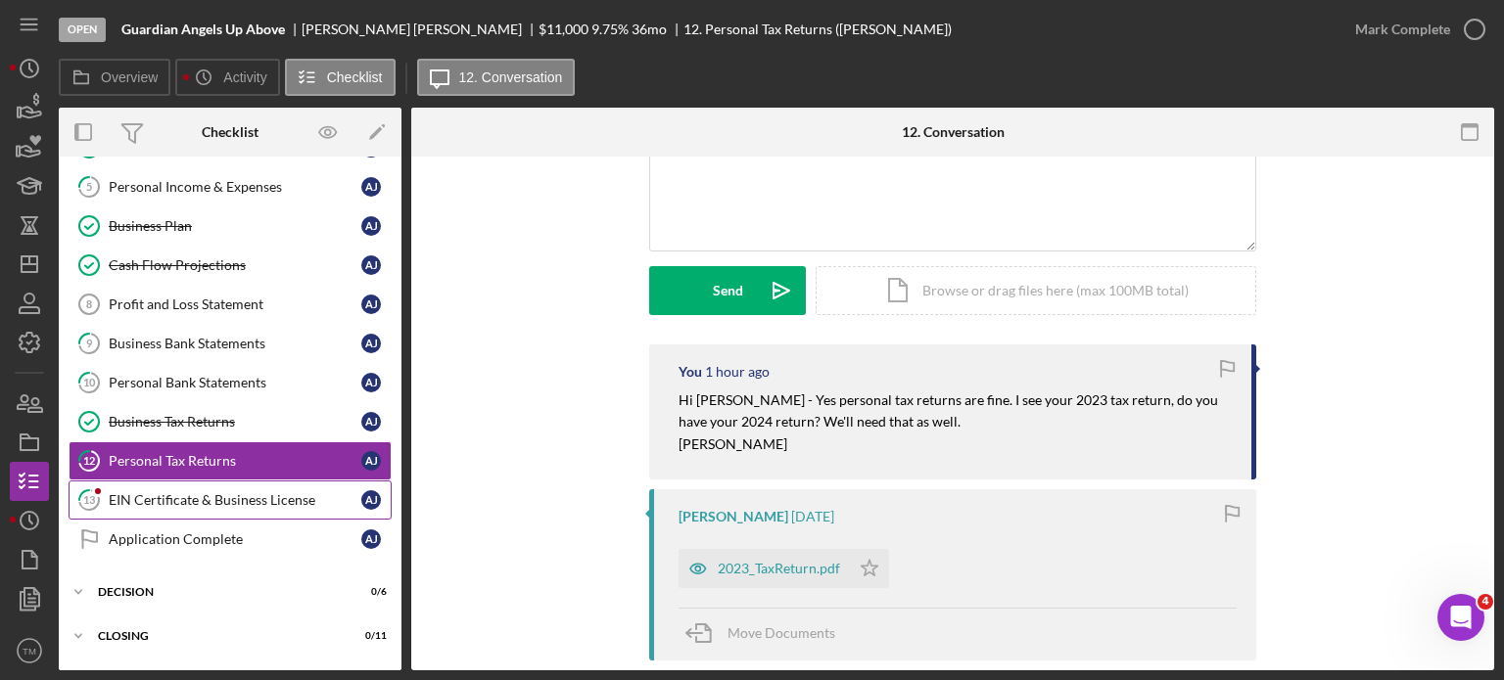
click at [245, 492] on div "EIN Certificate & Business License" at bounding box center [235, 500] width 253 height 16
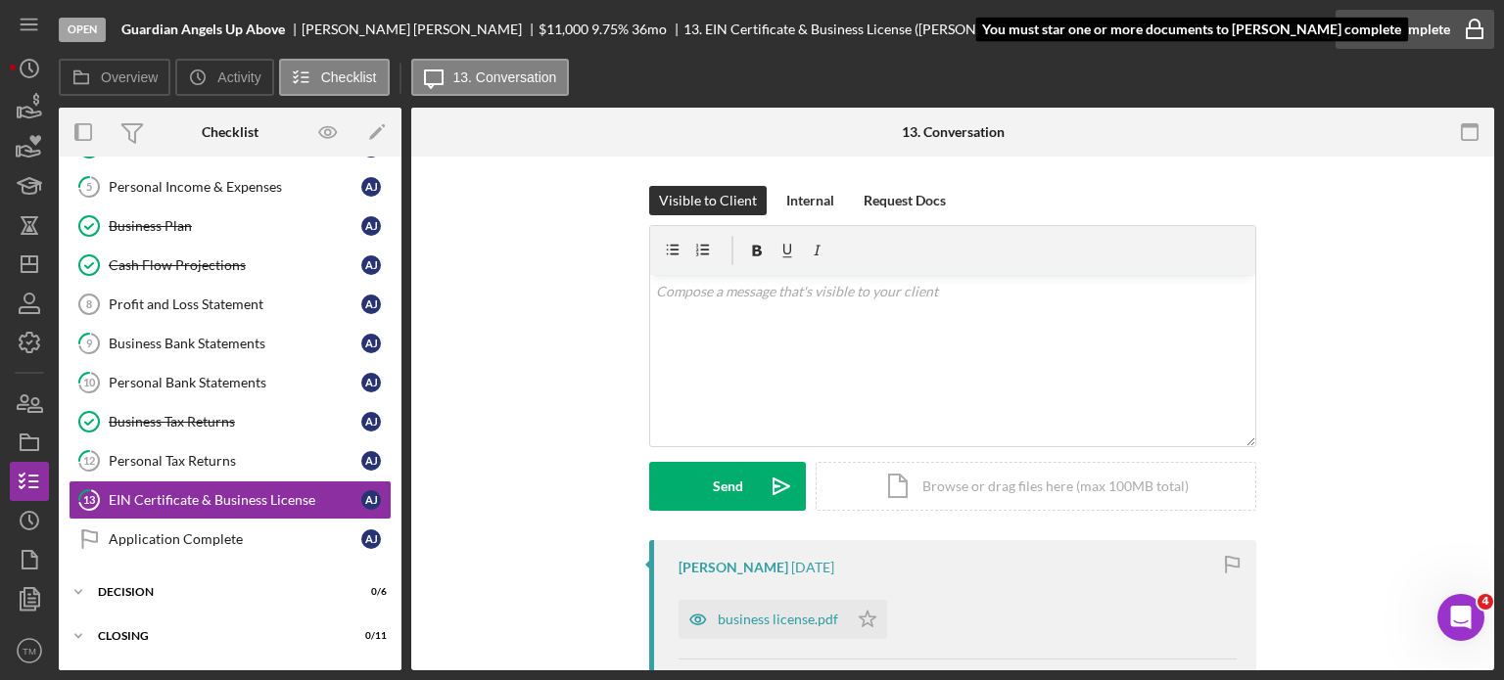
click at [1411, 32] on div "Mark Complete" at bounding box center [1402, 29] width 95 height 39
click at [1440, 27] on div "Mark Complete" at bounding box center [1402, 29] width 95 height 39
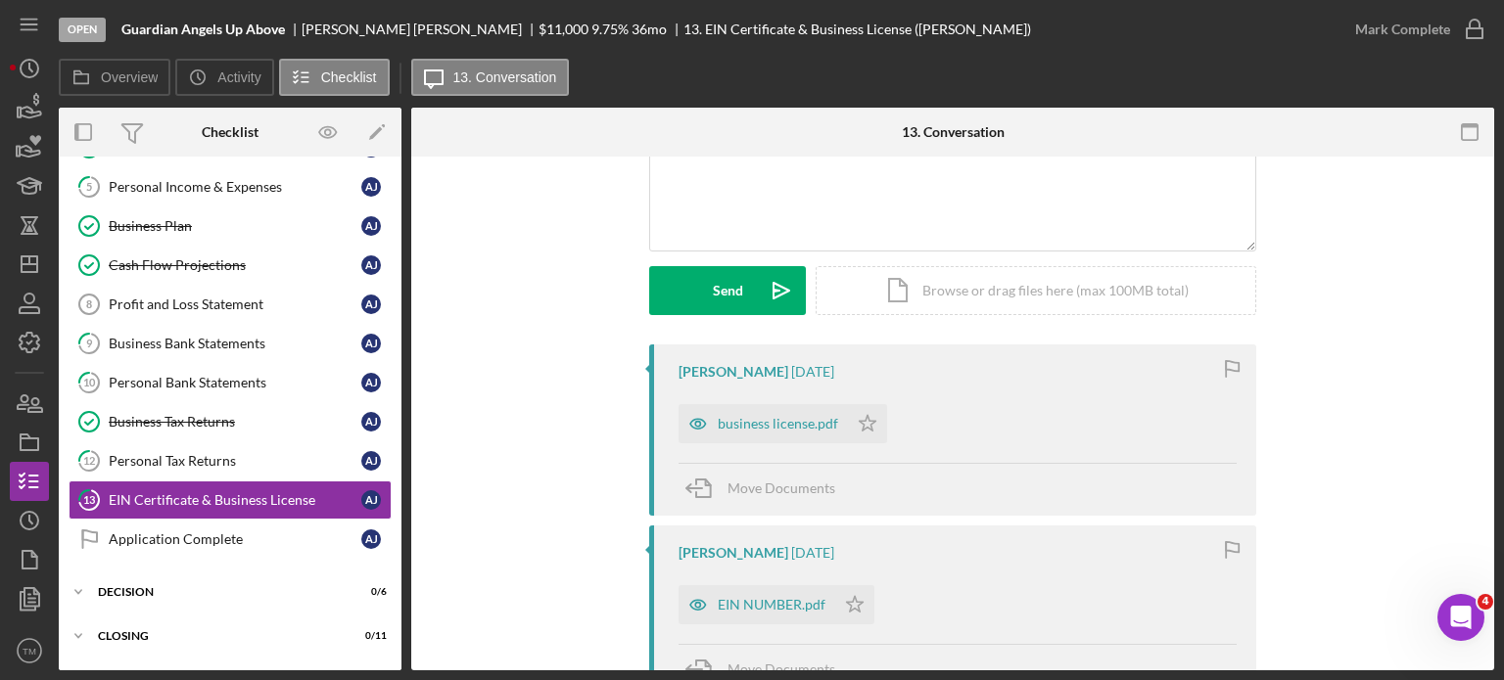
scroll to position [294, 0]
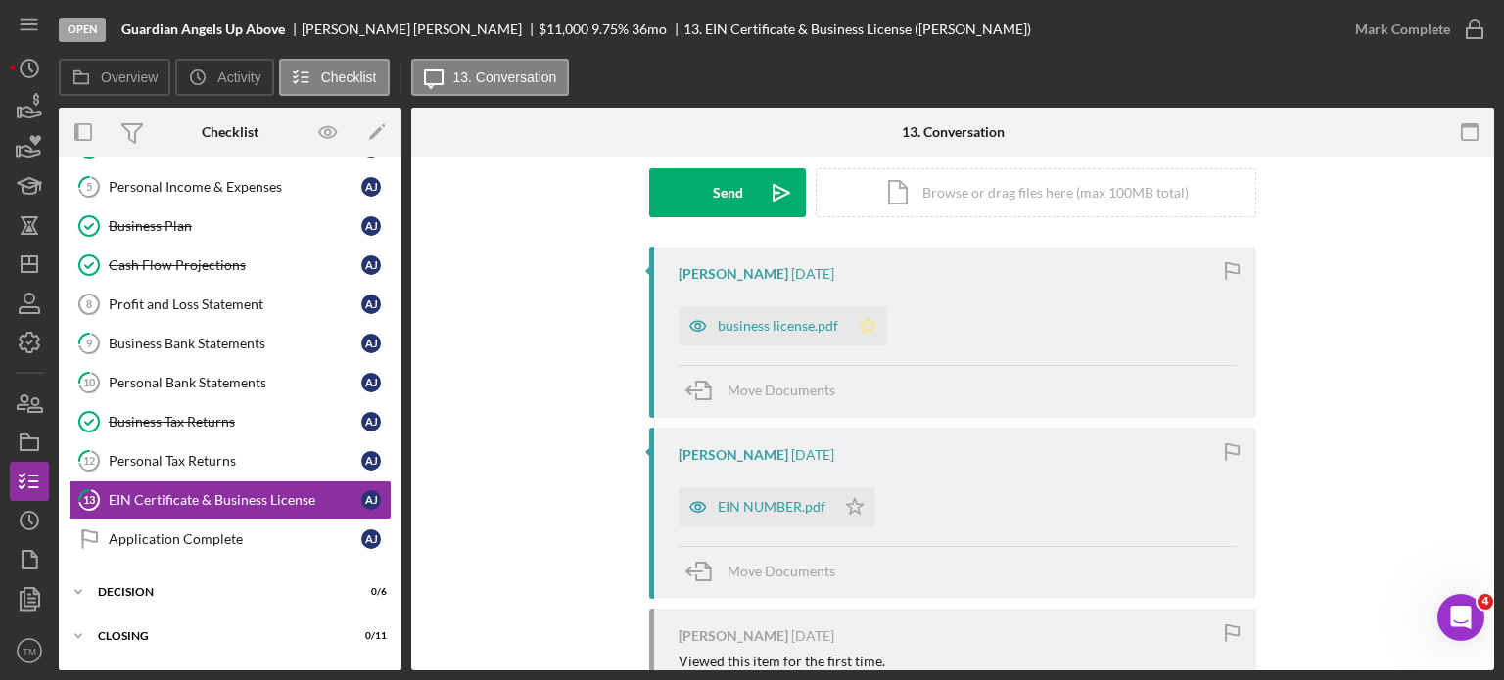
click at [865, 325] on polygon "button" at bounding box center [868, 325] width 17 height 16
click at [853, 508] on icon "Icon/Star" at bounding box center [854, 507] width 39 height 39
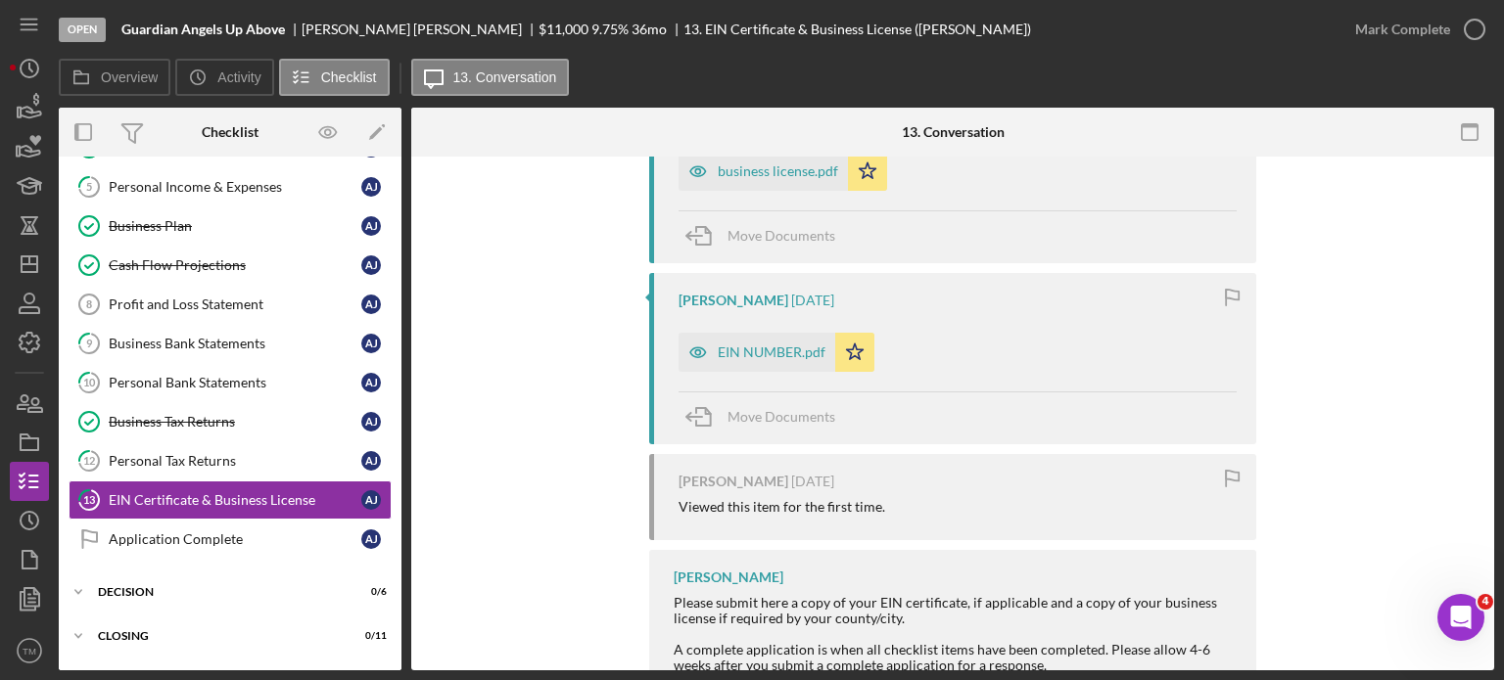
scroll to position [490, 0]
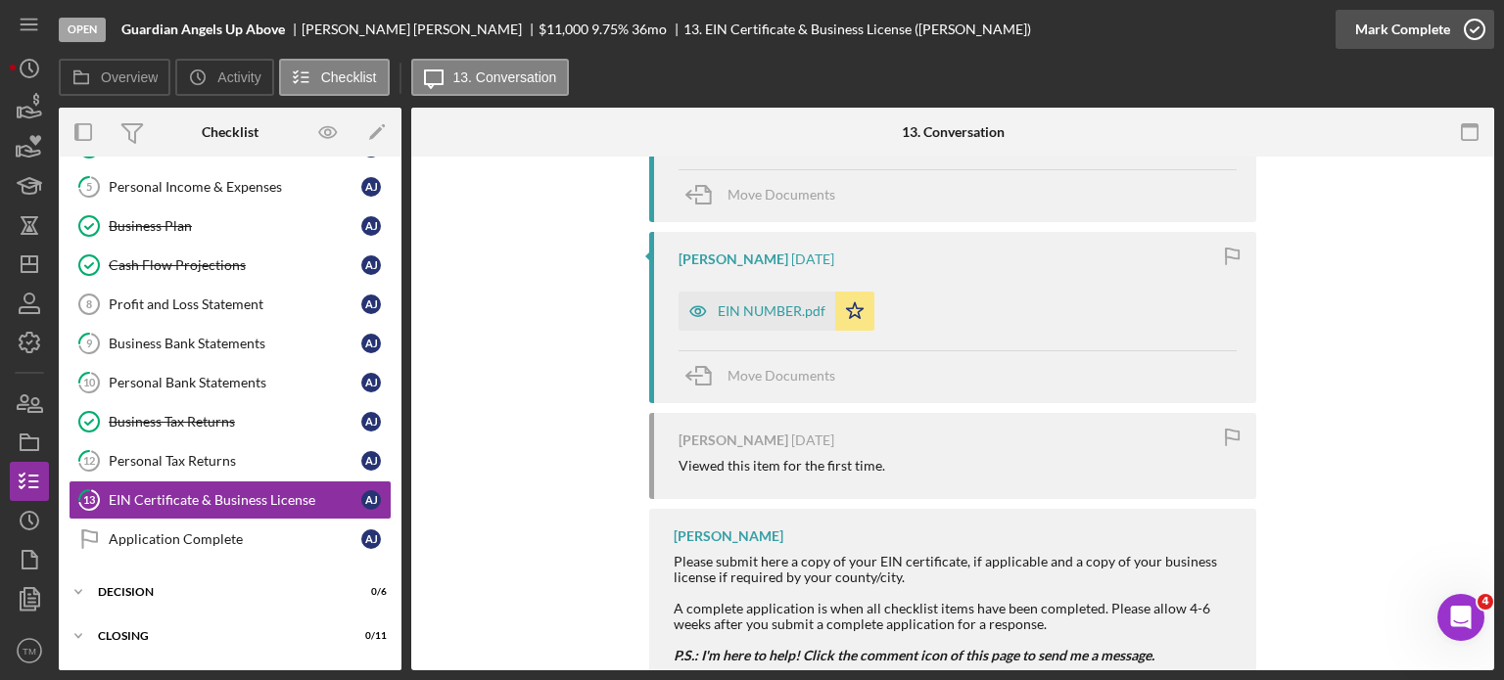
click at [1414, 44] on div "Mark Complete" at bounding box center [1402, 29] width 95 height 39
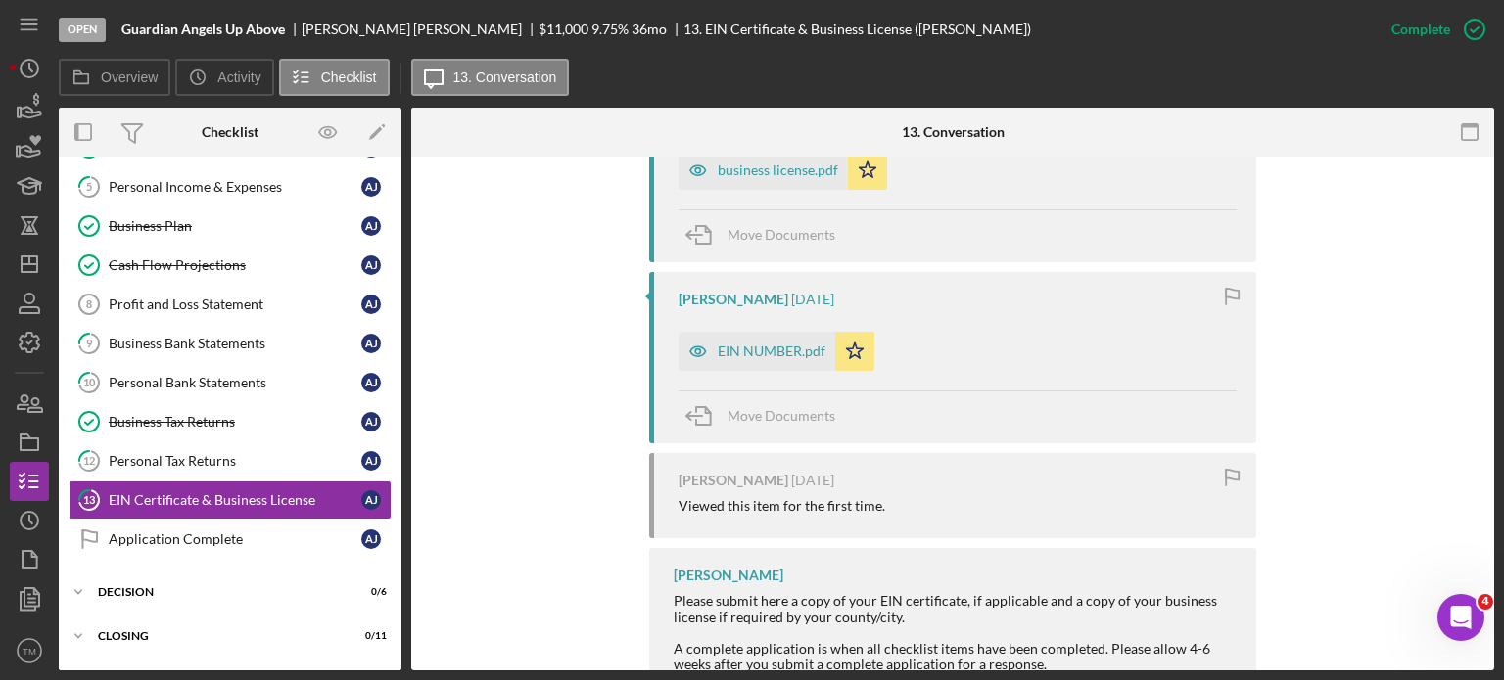
scroll to position [826, 0]
